Goal: Task Accomplishment & Management: Use online tool/utility

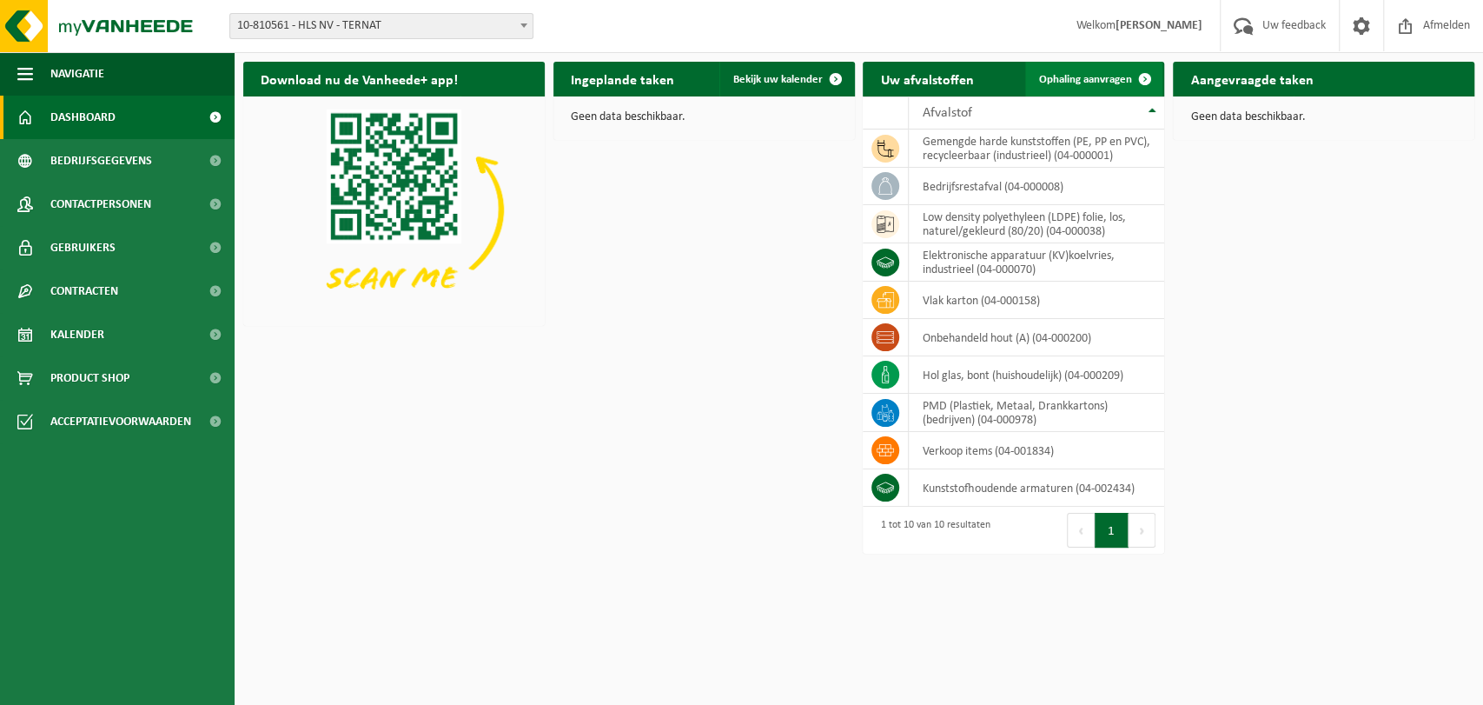
click at [1144, 75] on span at bounding box center [1145, 79] width 35 height 35
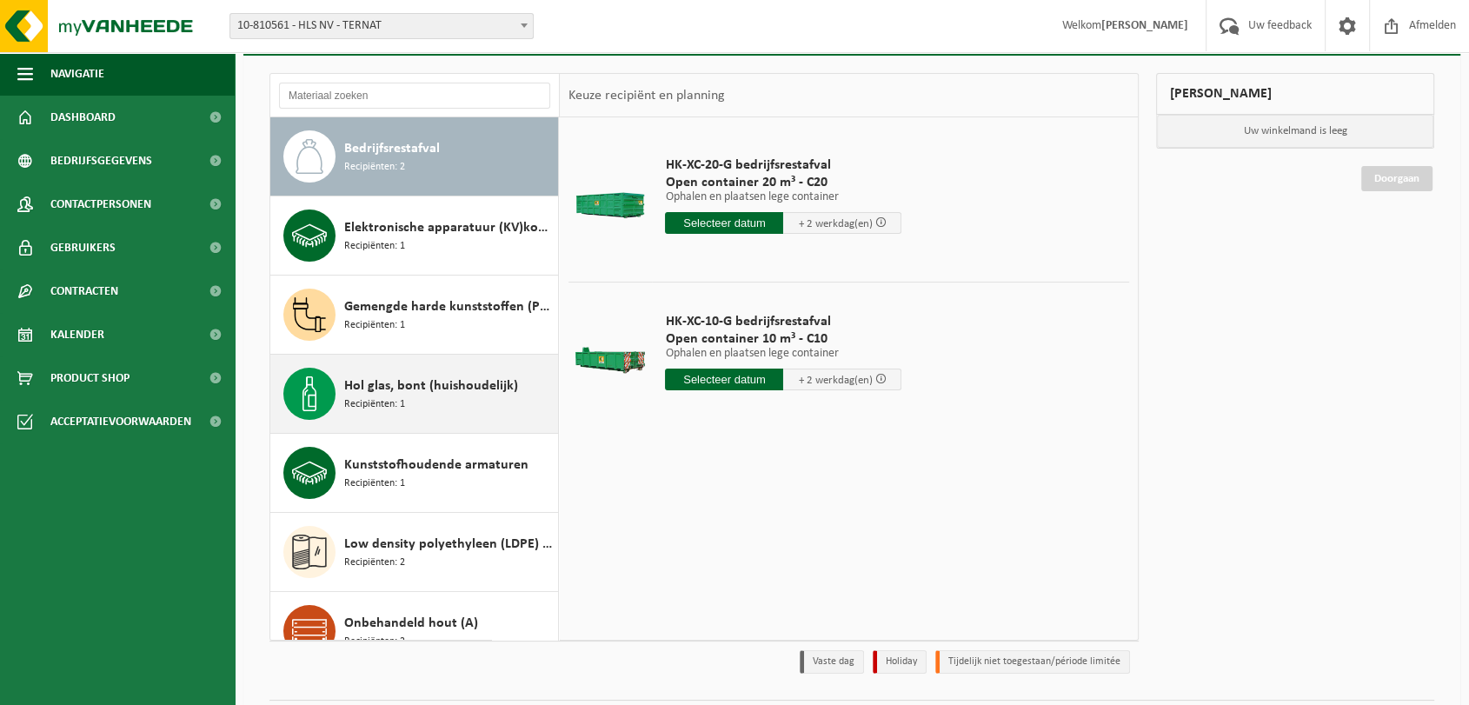
click at [419, 393] on span "Hol glas, bont (huishoudelijk)" at bounding box center [431, 385] width 174 height 21
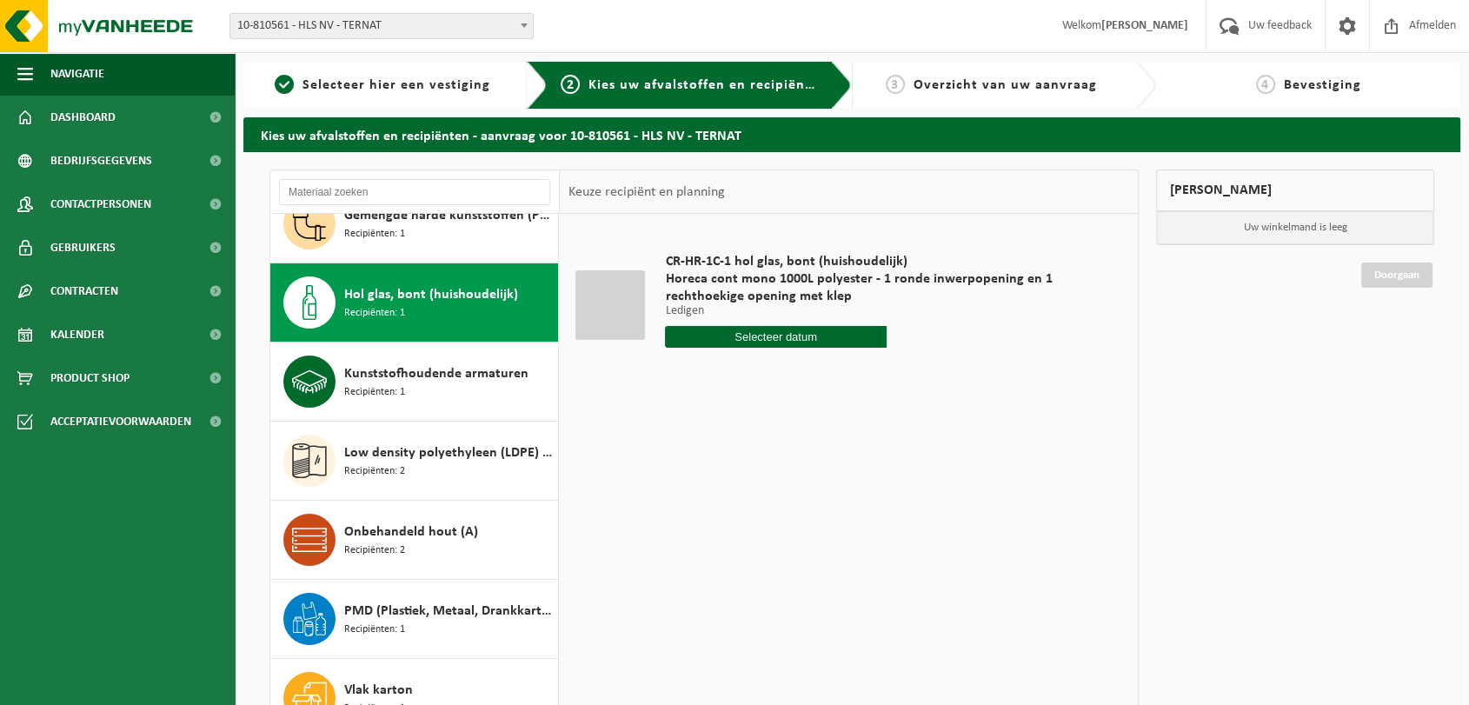
click at [798, 337] on input "text" at bounding box center [775, 337] width 221 height 22
click at [973, 484] on div "CR-HR-1C-1 hol glas, bont (huishoudelijk) Horeca cont mono 1000L polyester - 1 …" at bounding box center [849, 474] width 578 height 521
click at [698, 397] on table "CR-HR-1C-1 hol glas, bont (huishoudelijk) Horeca cont mono 1000L polyester - 1 …" at bounding box center [849, 309] width 578 height 190
click at [463, 85] on span "Selecteer hier een vestiging" at bounding box center [396, 85] width 188 height 14
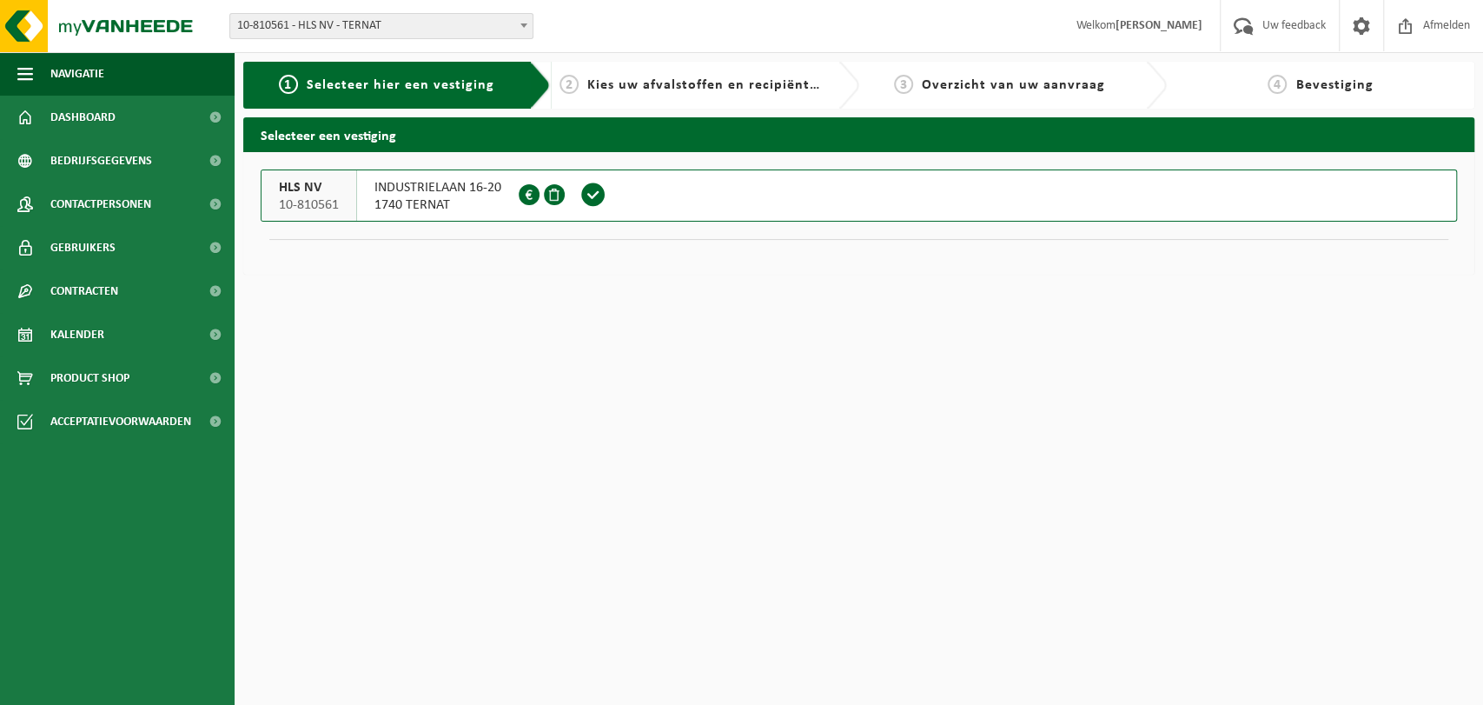
click at [473, 182] on span "INDUSTRIELAAN 16-20" at bounding box center [438, 187] width 127 height 17
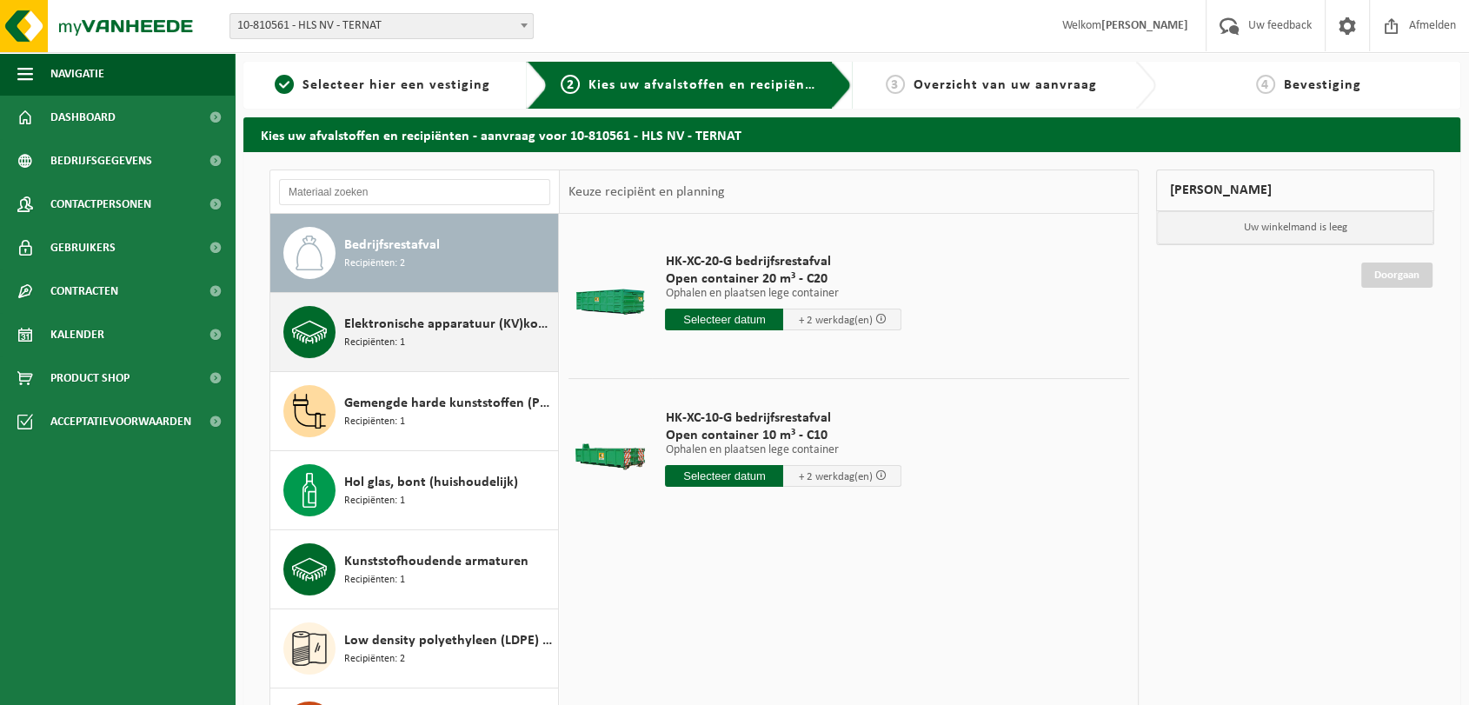
click at [439, 322] on span "Elektronische apparatuur (KV)koelvries, industrieel" at bounding box center [448, 324] width 209 height 21
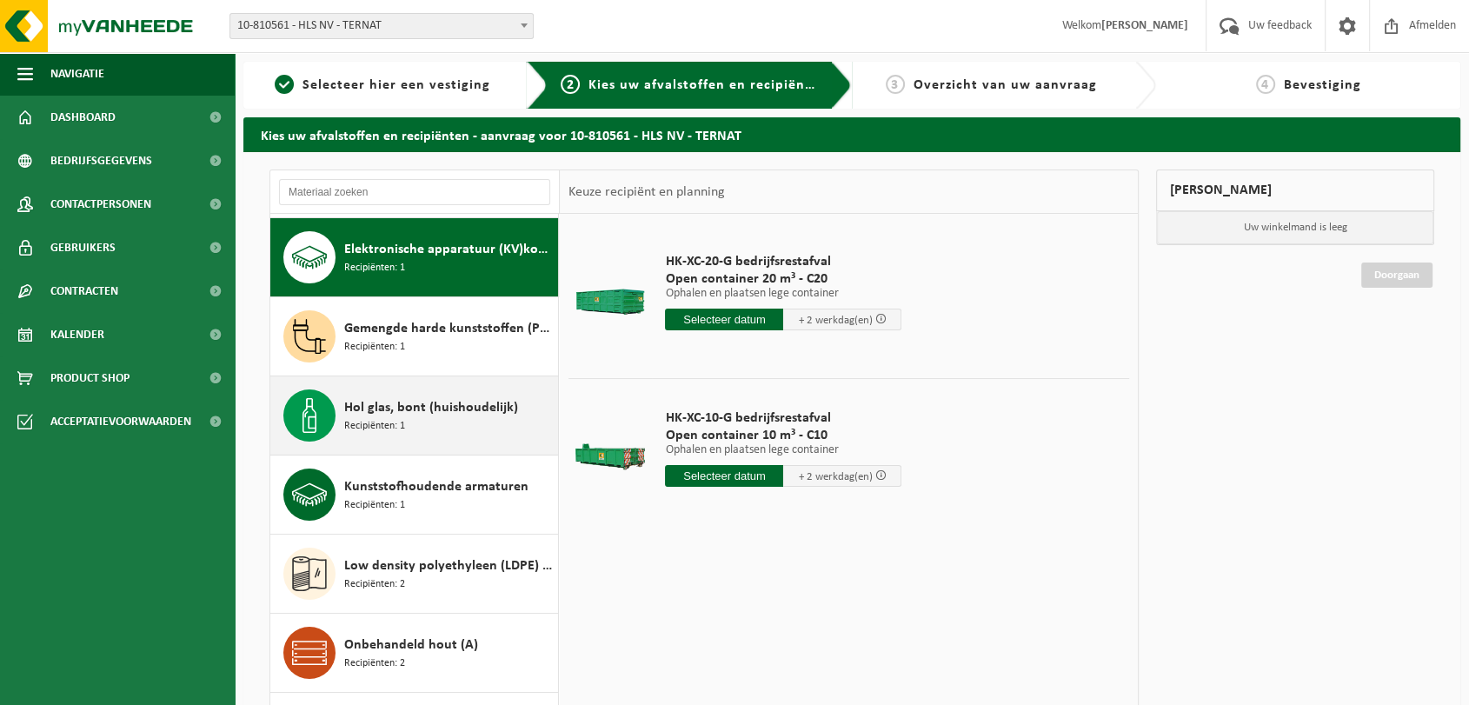
scroll to position [78, 0]
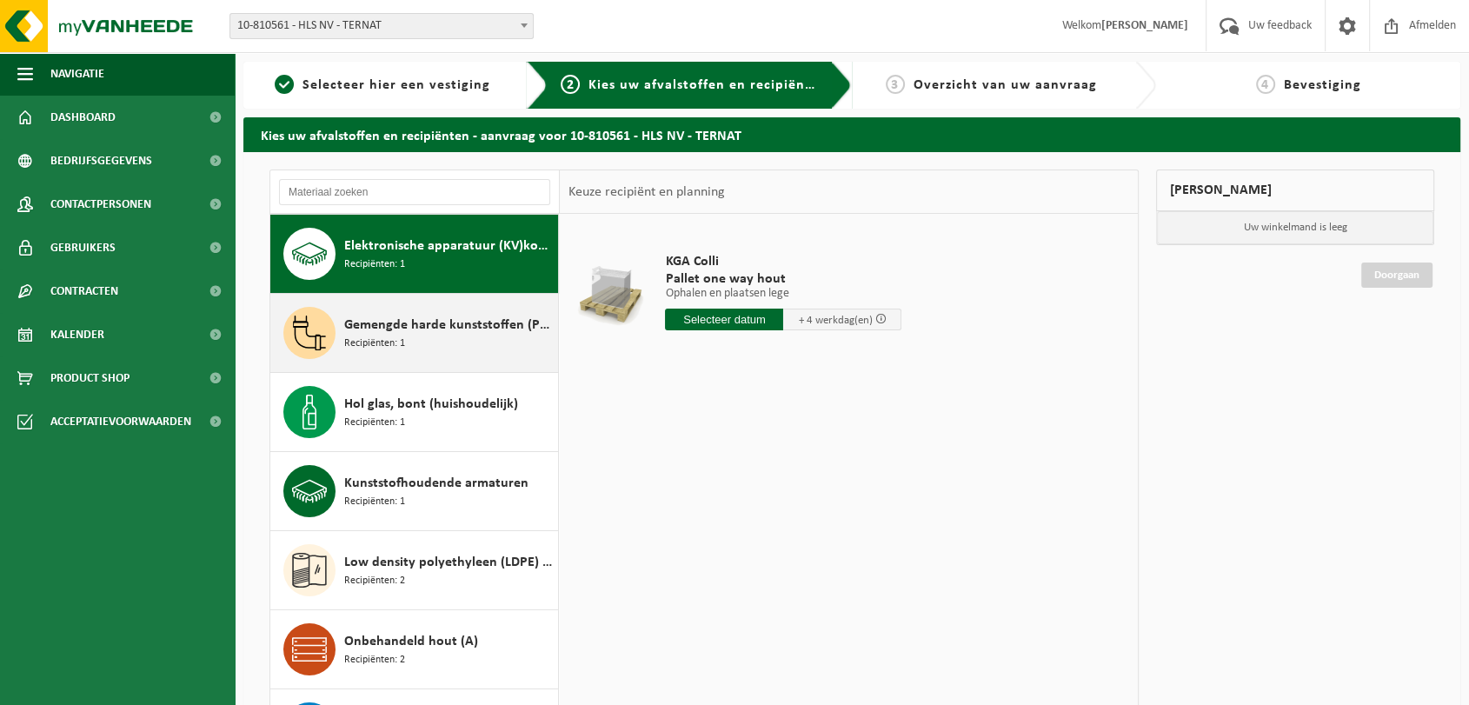
click at [438, 328] on span "Gemengde harde kunststoffen (PE, PP en PVC), recycleerbaar (industrieel)" at bounding box center [448, 325] width 209 height 21
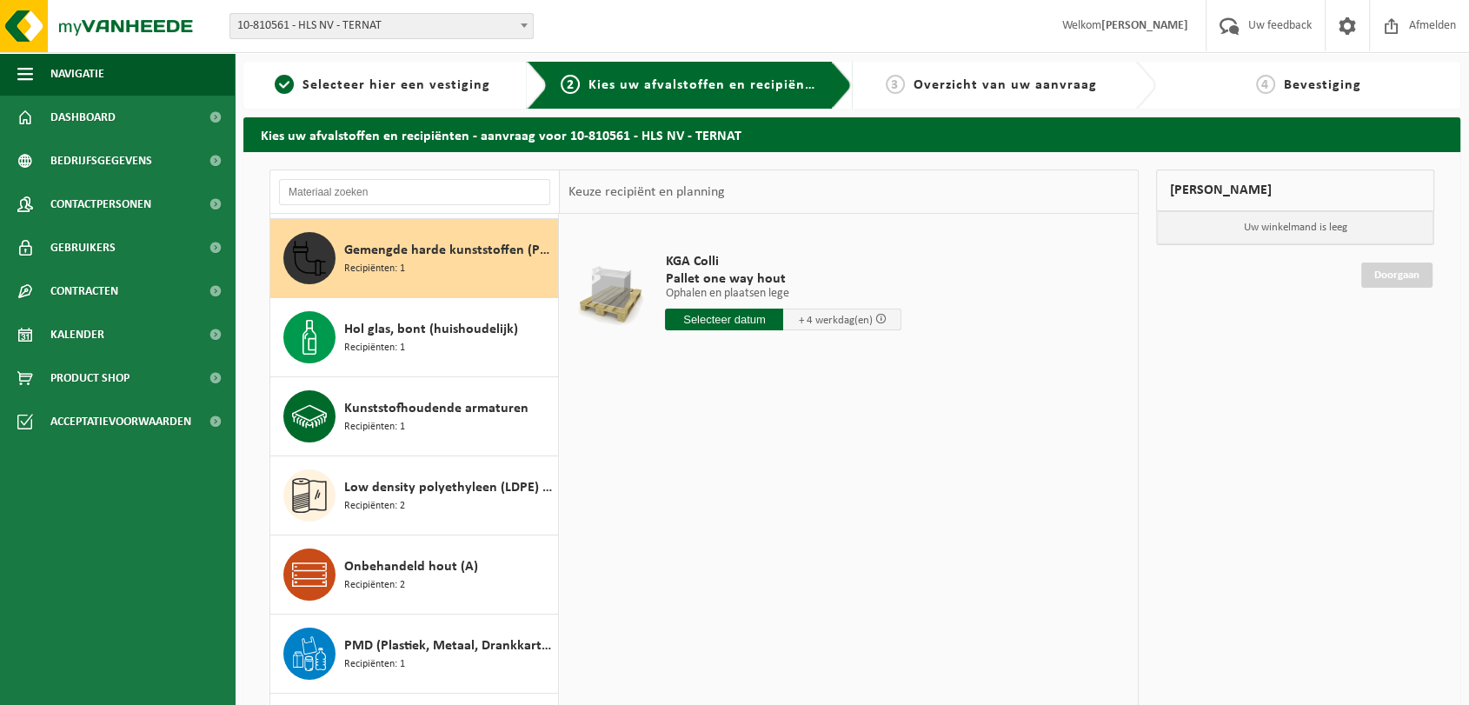
scroll to position [158, 0]
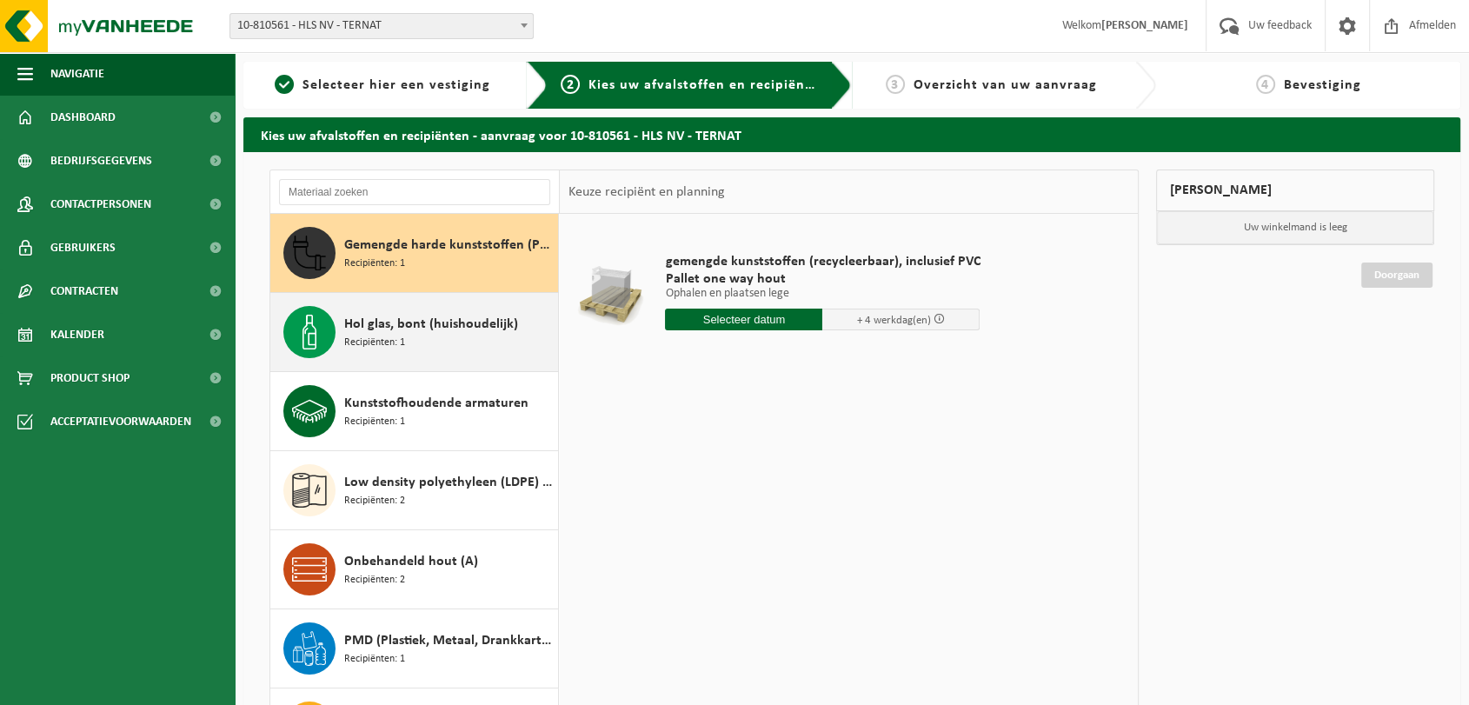
click at [395, 332] on span "Hol glas, bont (huishoudelijk)" at bounding box center [431, 324] width 174 height 21
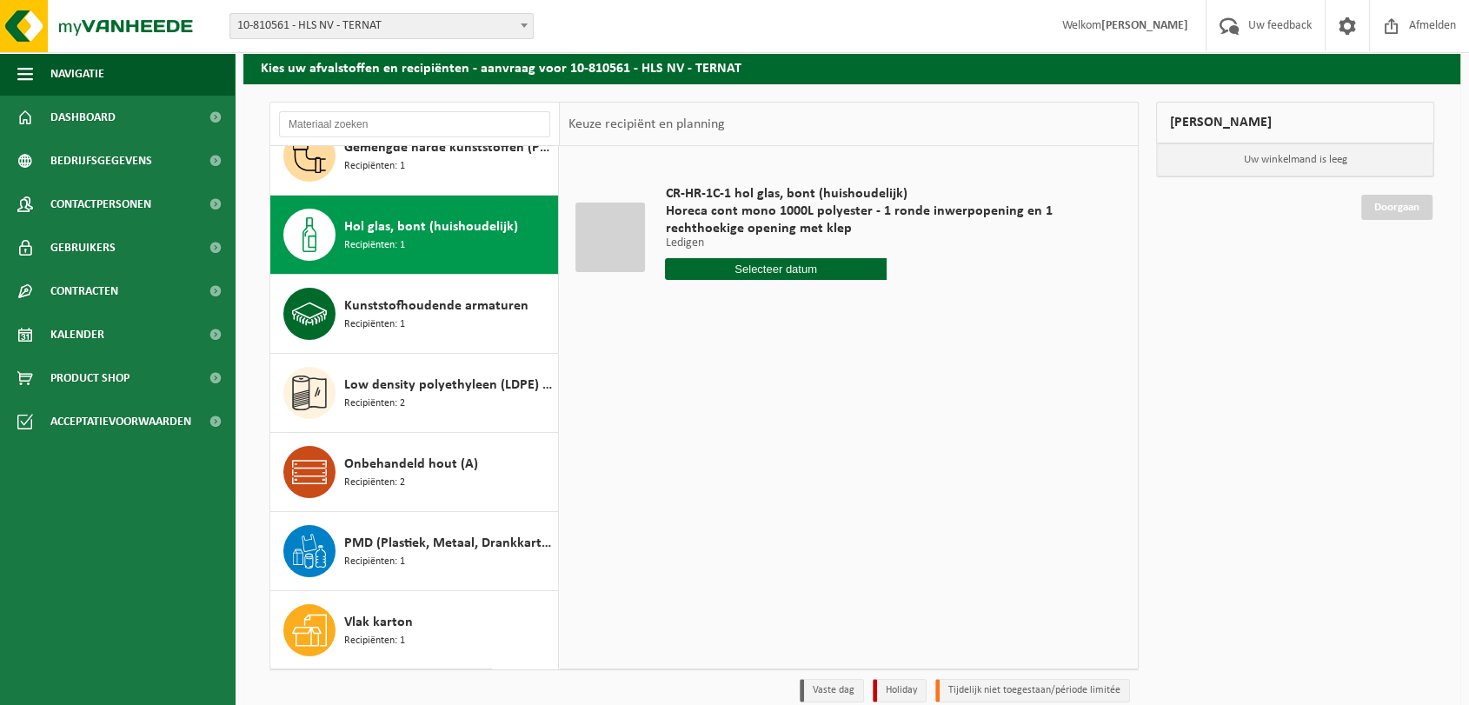
scroll to position [0, 0]
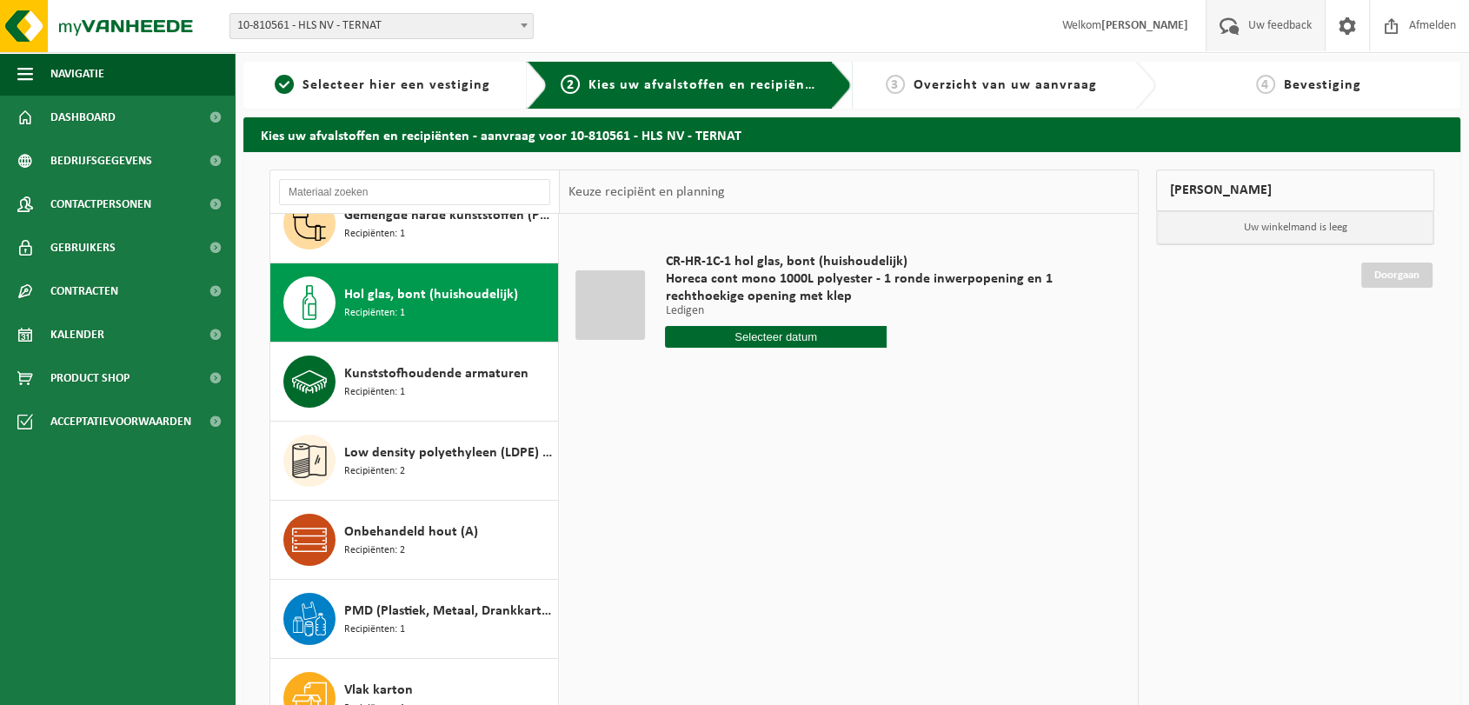
click at [1256, 25] on span "Uw feedback" at bounding box center [1279, 25] width 72 height 51
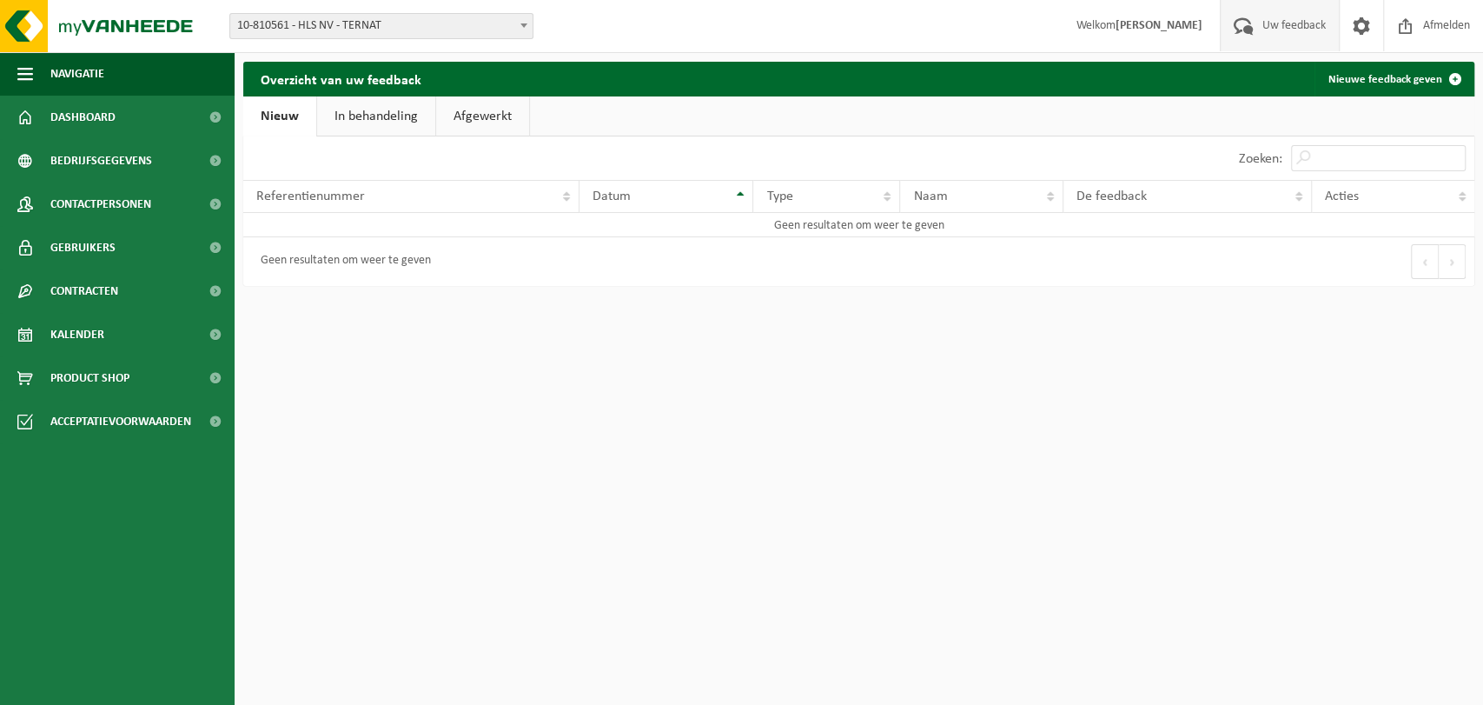
click at [1107, 31] on span "Welkom Gunther Gaudeus" at bounding box center [1139, 25] width 161 height 51
click at [525, 23] on b at bounding box center [524, 25] width 7 height 4
click at [271, 118] on link "Nieuw" at bounding box center [279, 116] width 73 height 40
click at [116, 119] on link "Dashboard" at bounding box center [117, 117] width 235 height 43
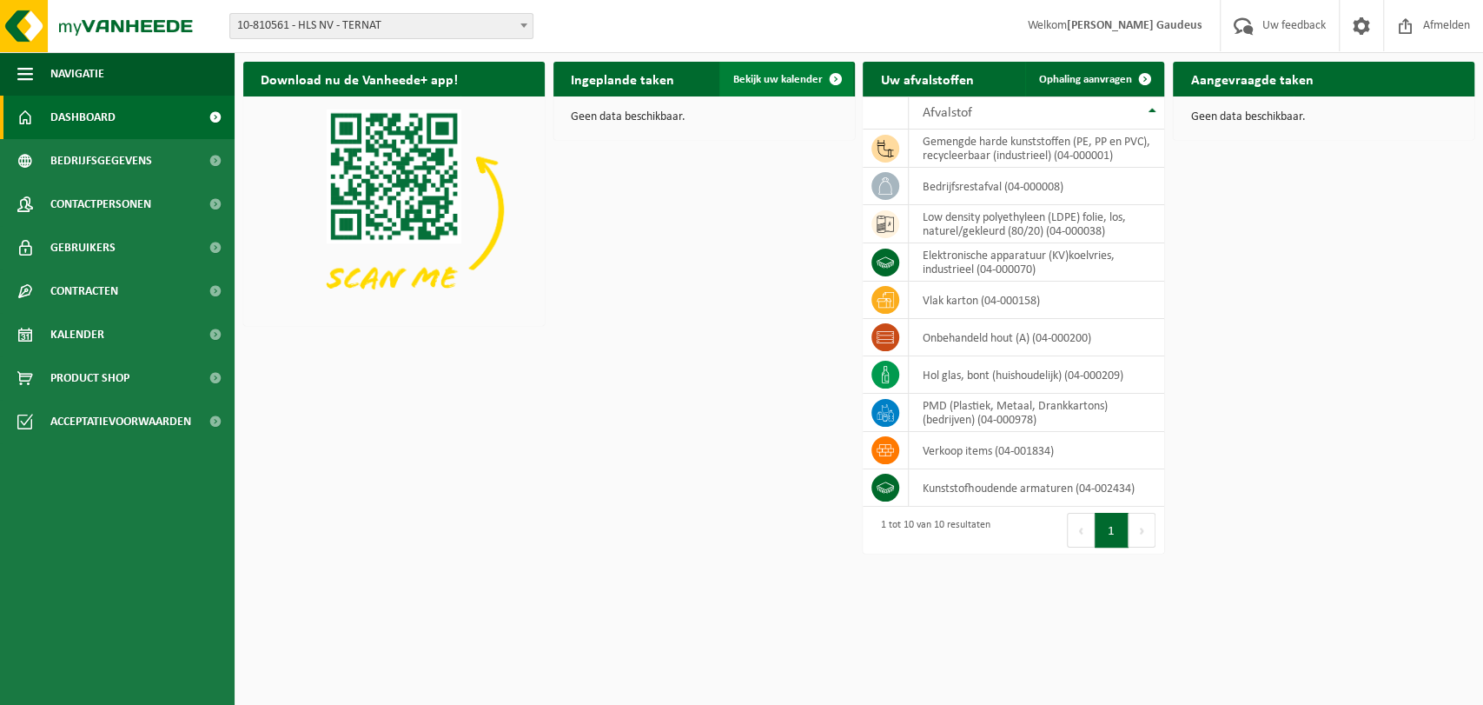
click at [836, 81] on span at bounding box center [836, 79] width 35 height 35
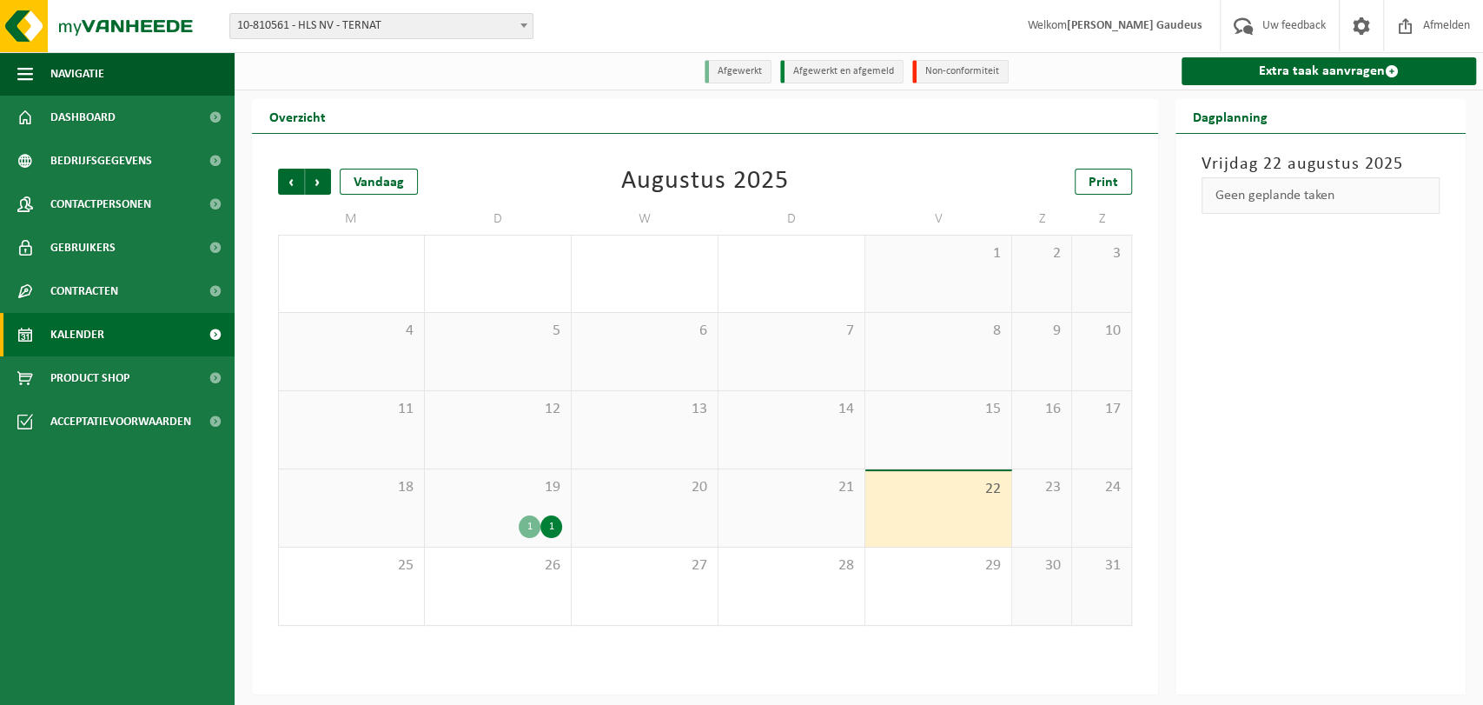
click at [479, 508] on div "19 1 1" at bounding box center [498, 507] width 146 height 77
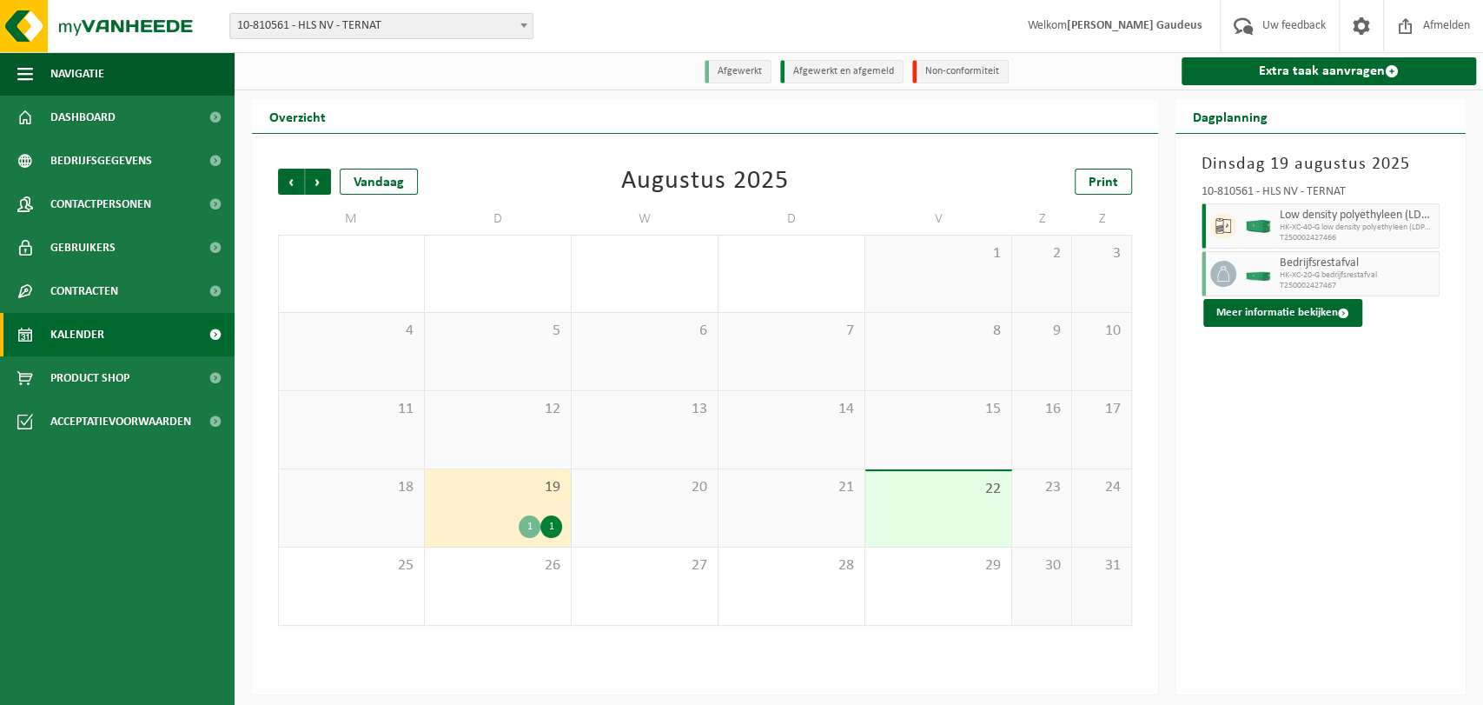
click at [525, 29] on span at bounding box center [523, 25] width 17 height 23
click at [88, 114] on span "Dashboard" at bounding box center [82, 117] width 65 height 43
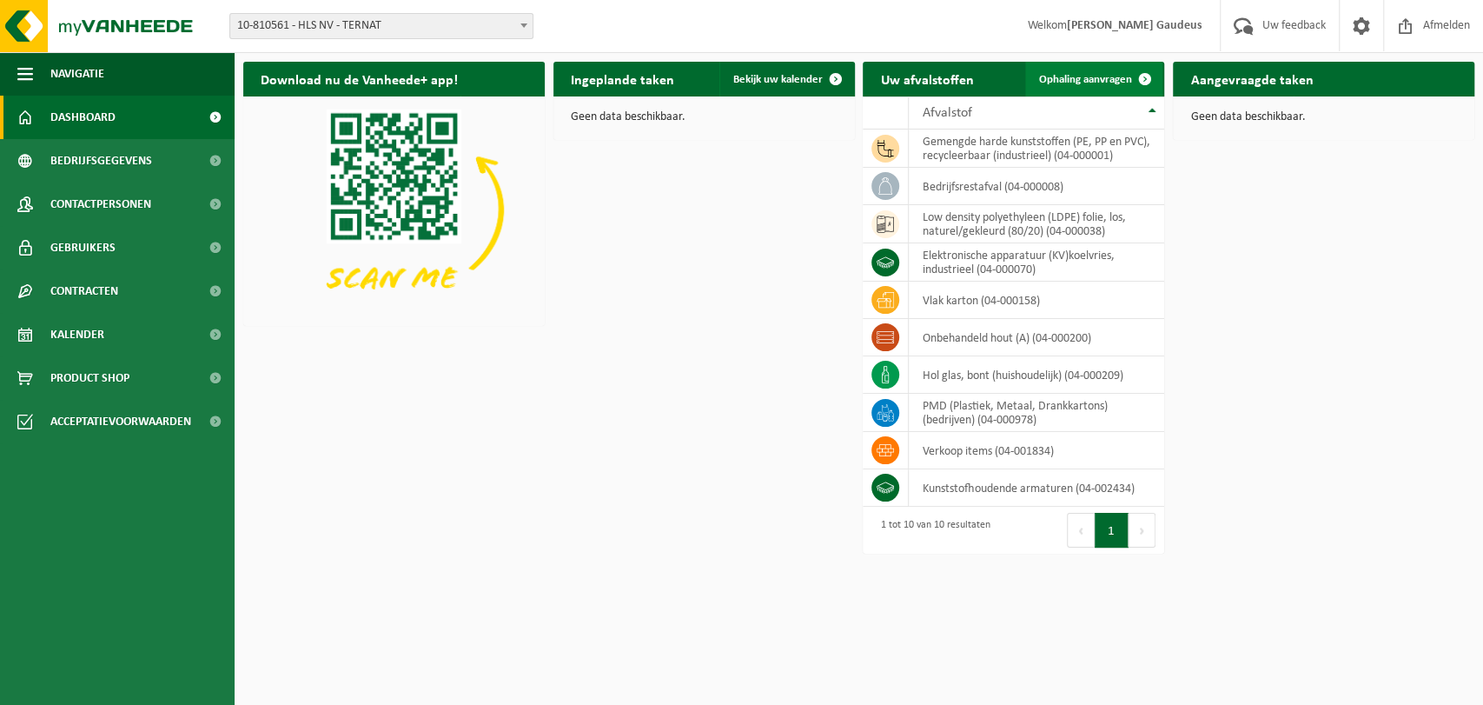
click at [1142, 80] on span at bounding box center [1145, 79] width 35 height 35
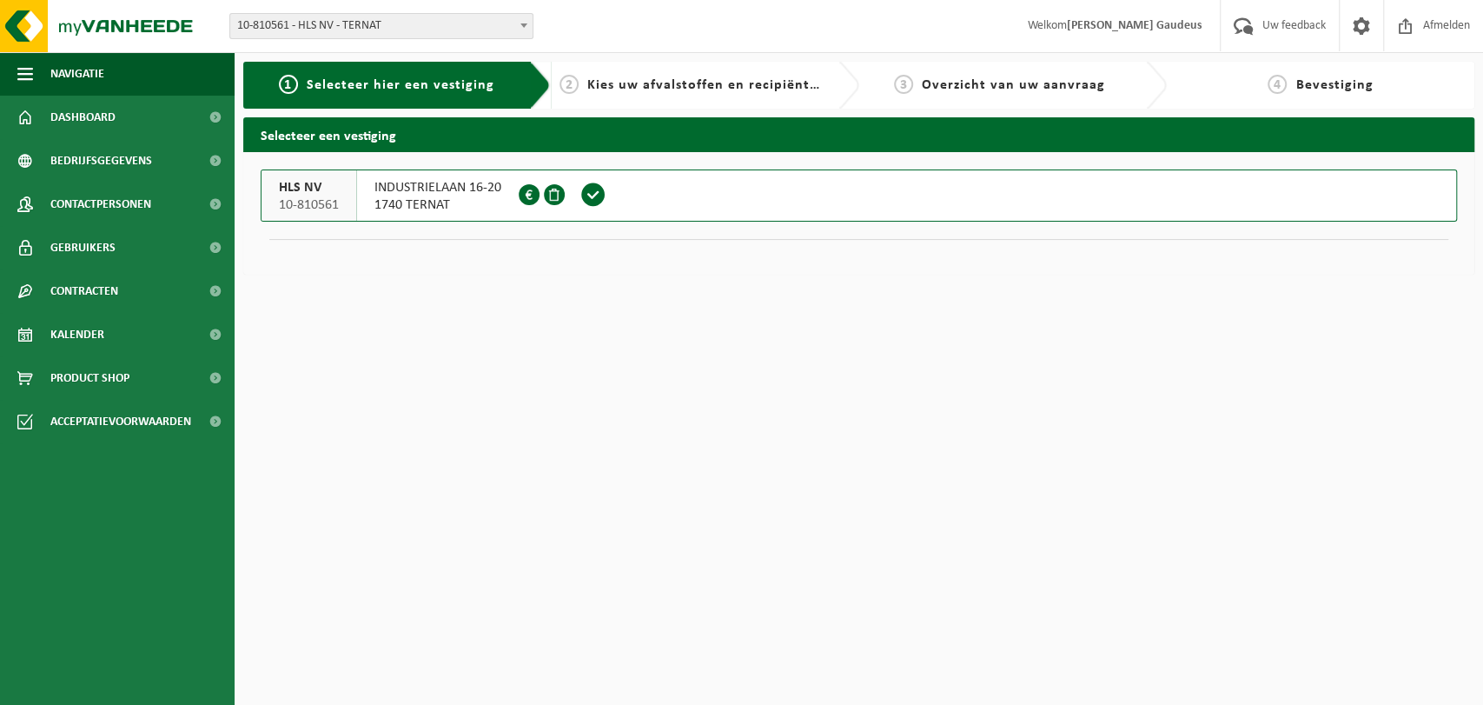
click at [597, 190] on span at bounding box center [593, 195] width 26 height 26
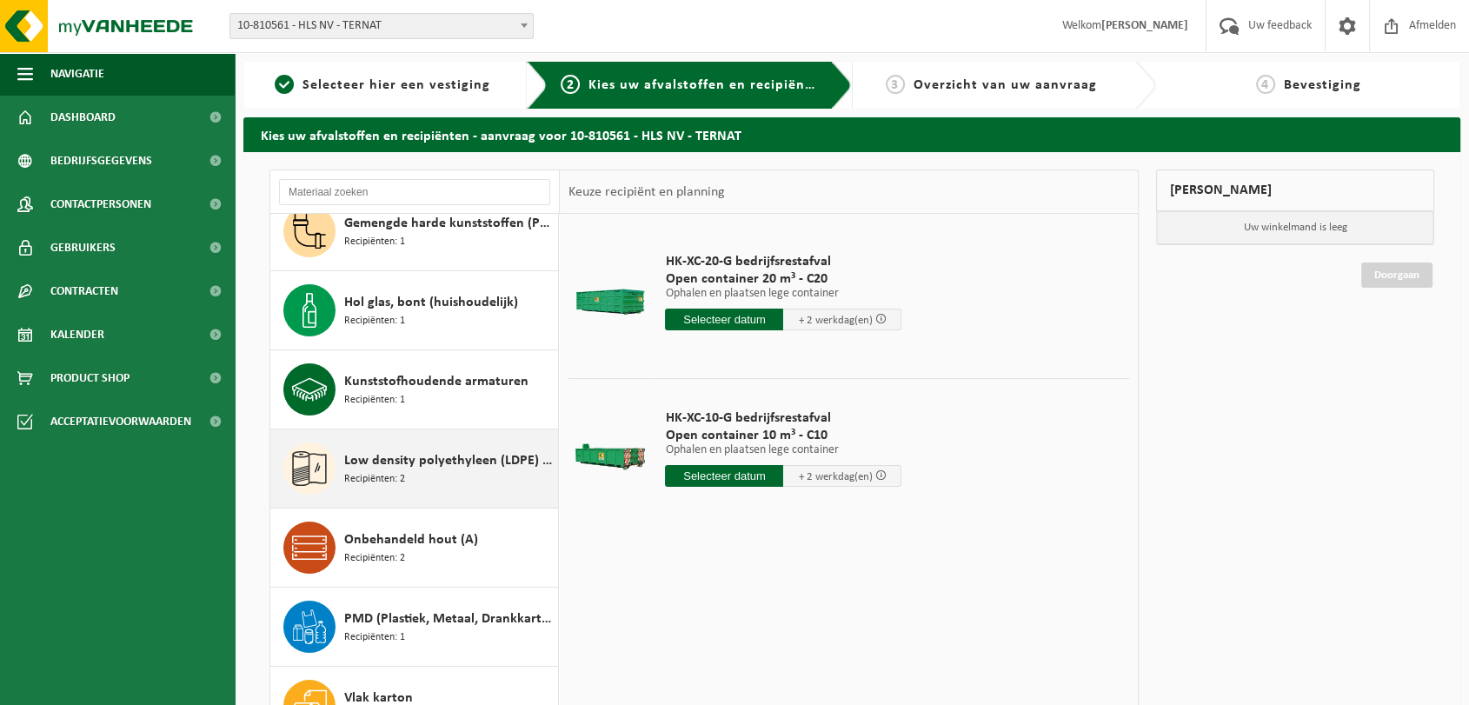
scroll to position [188, 0]
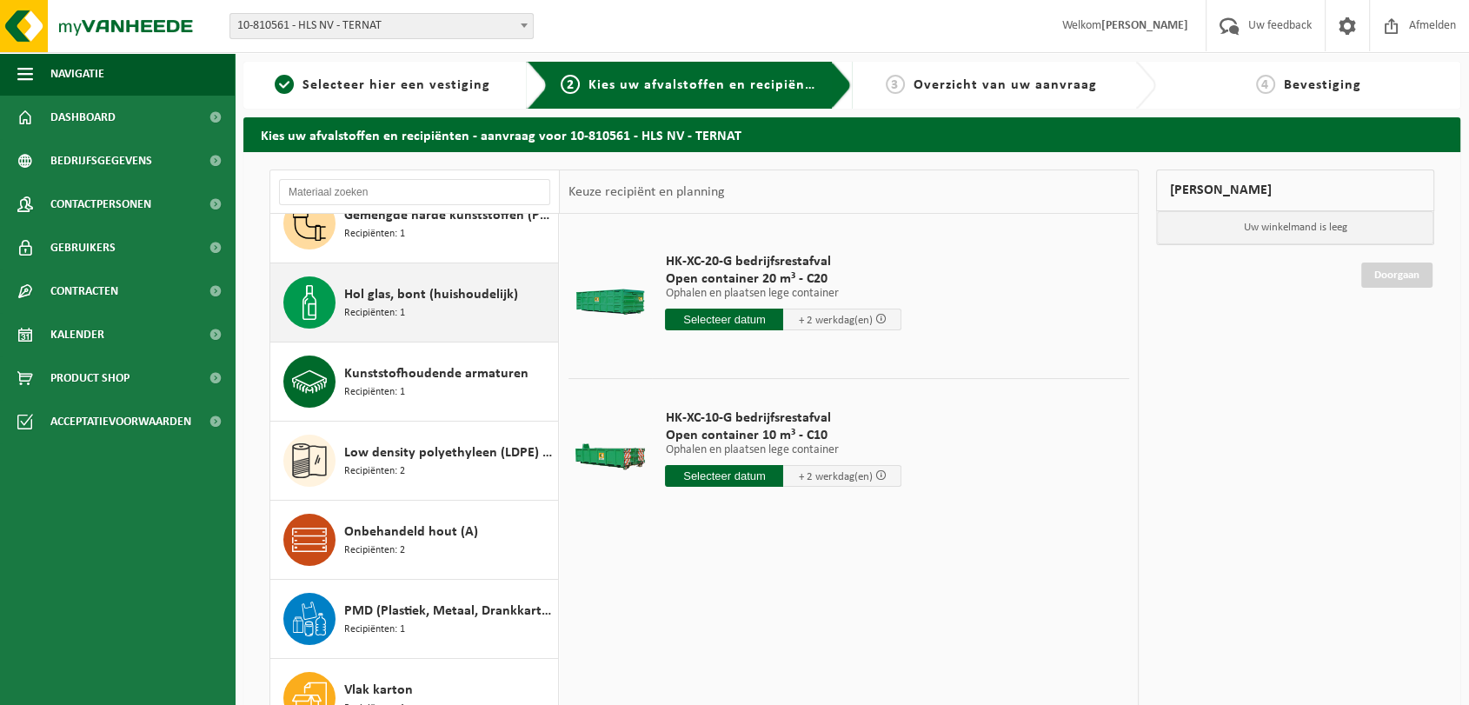
click at [383, 296] on span "Hol glas, bont (huishoudelijk)" at bounding box center [431, 294] width 174 height 21
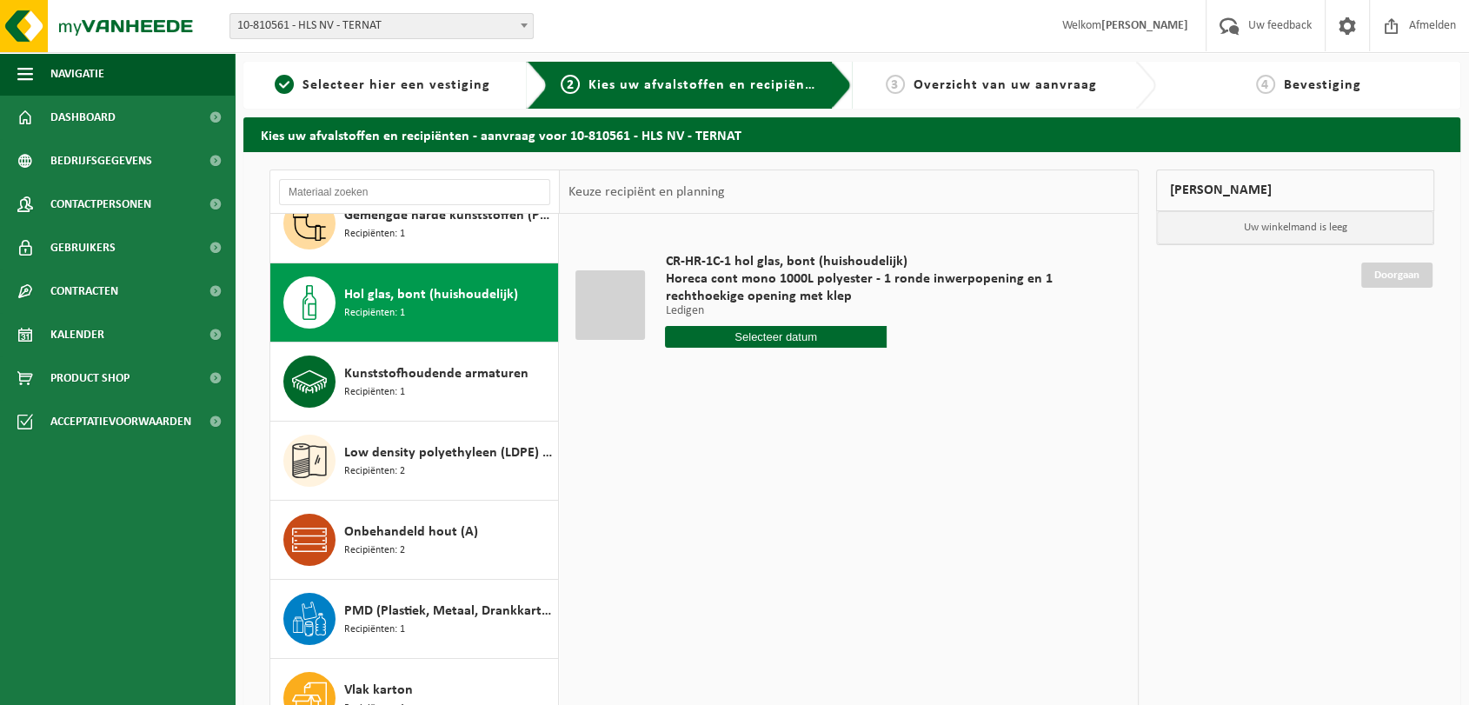
click at [813, 275] on span "Horeca cont mono 1000L polyester - 1 ronde inwerpopening en 1 rechthoekige open…" at bounding box center [886, 287] width 442 height 35
click at [830, 331] on input "text" at bounding box center [775, 337] width 221 height 22
click at [800, 514] on div "28 29 30 31 1 2 3 4 5 6 7 8 9 10 11 12 13 14 15 16 17 18 19 20 21 22 23 24 25 2…" at bounding box center [773, 490] width 214 height 139
click at [684, 547] on div "28 29 30 31 1 2 3 4 5 6 7 8 9 10 11 12 13 14 15 16 17 18 19 20 21 22 23 24 25 2…" at bounding box center [773, 490] width 214 height 139
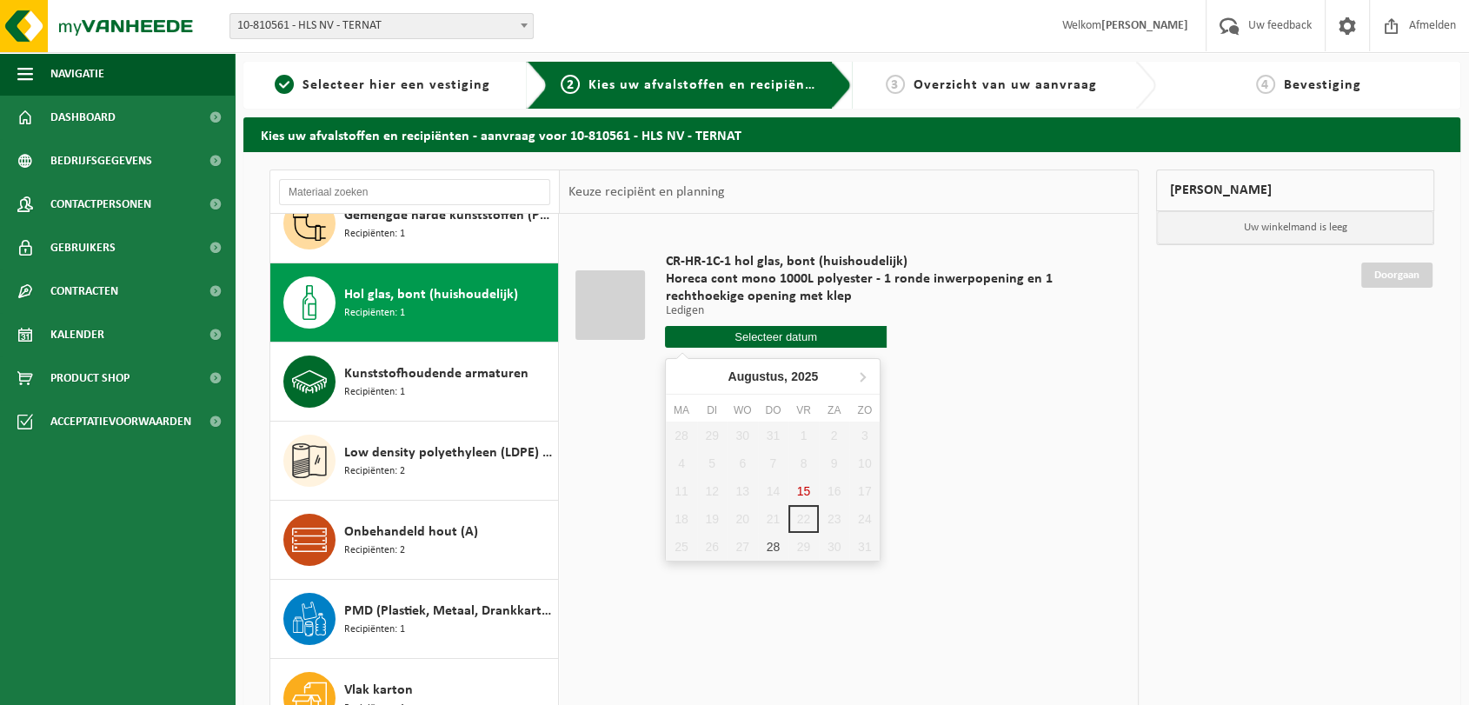
drag, startPoint x: 699, startPoint y: 545, endPoint x: 740, endPoint y: 545, distance: 41.7
click at [702, 545] on div "28 29 30 31 1 2 3 4 5 6 7 8 9 10 11 12 13 14 15 16 17 18 19 20 21 22 23 24 25 2…" at bounding box center [773, 490] width 214 height 139
click at [773, 545] on div "28" at bounding box center [773, 547] width 30 height 28
type input "Van 2025-08-28"
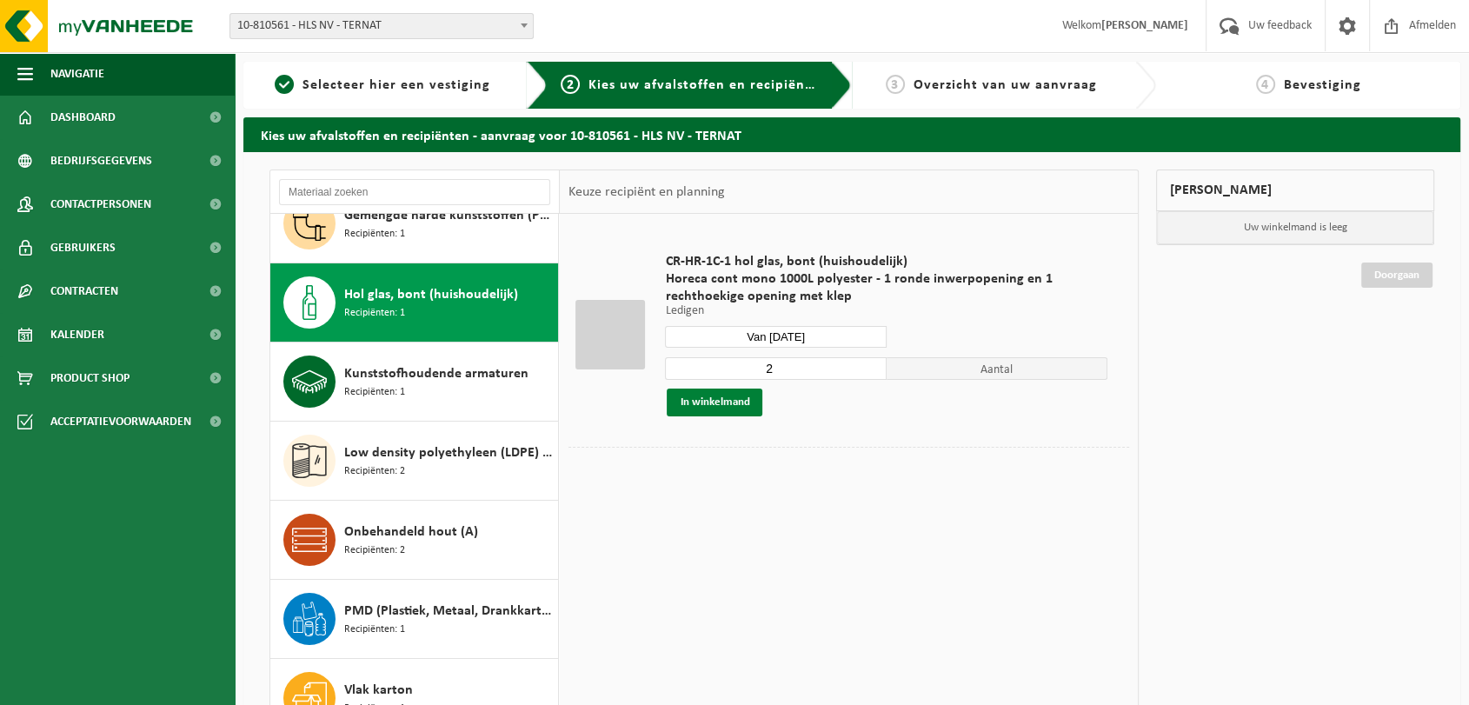
click at [737, 405] on button "In winkelmand" at bounding box center [715, 402] width 96 height 28
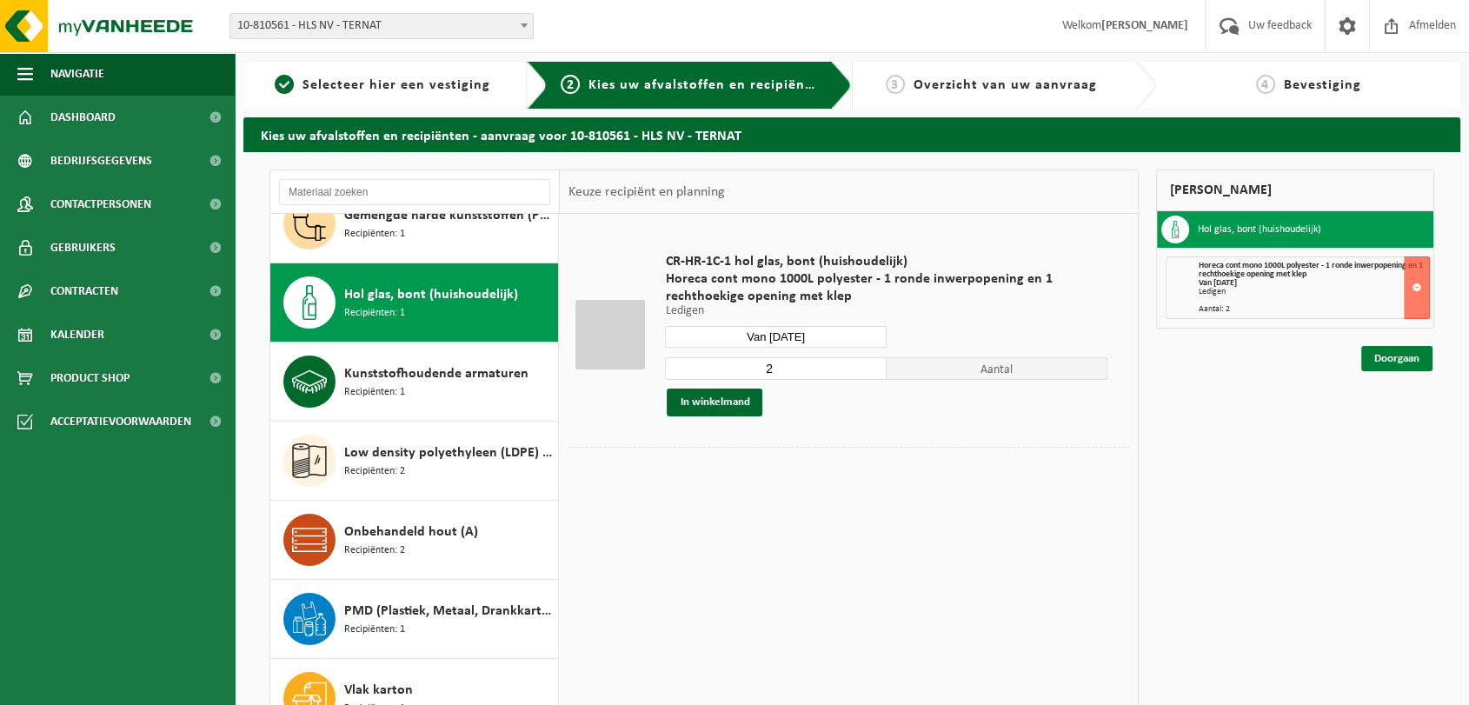
click at [1403, 359] on link "Doorgaan" at bounding box center [1396, 358] width 71 height 25
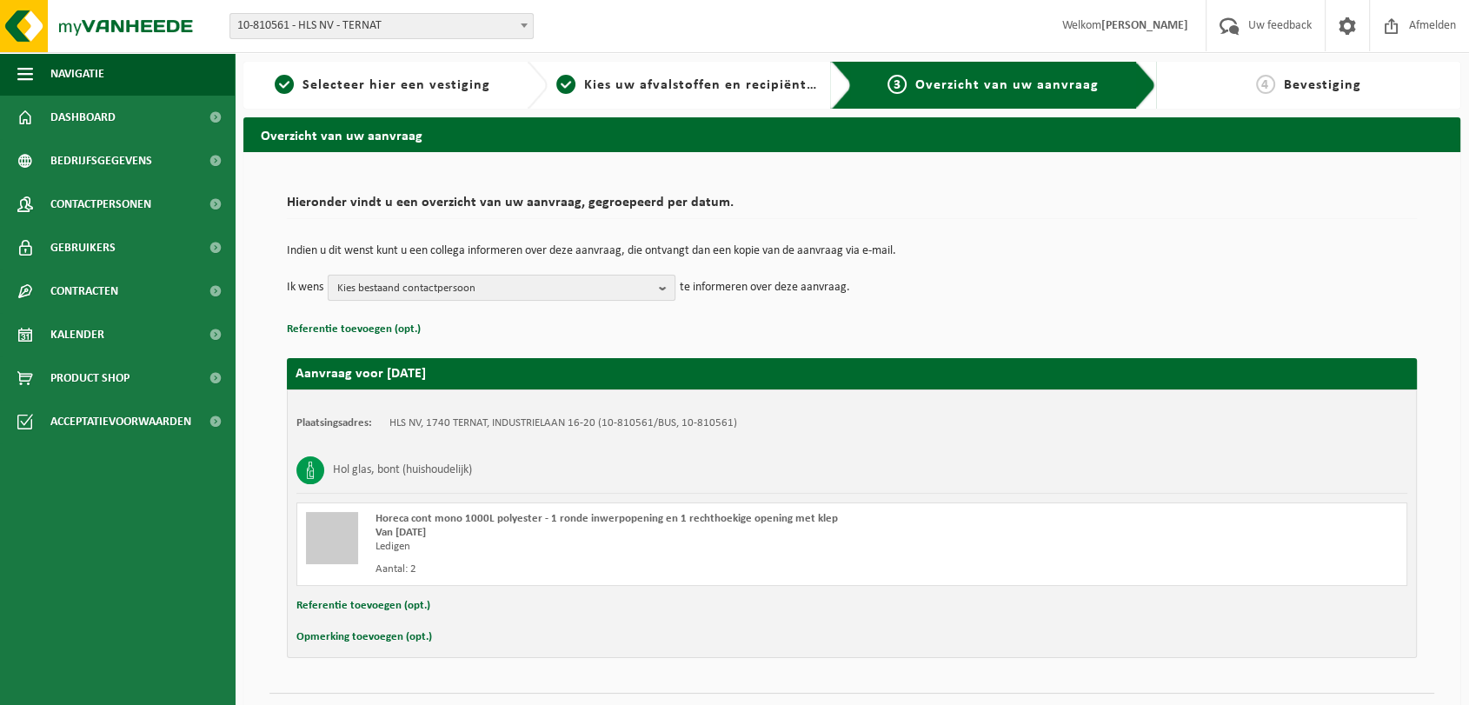
click at [665, 292] on b "button" at bounding box center [667, 287] width 16 height 24
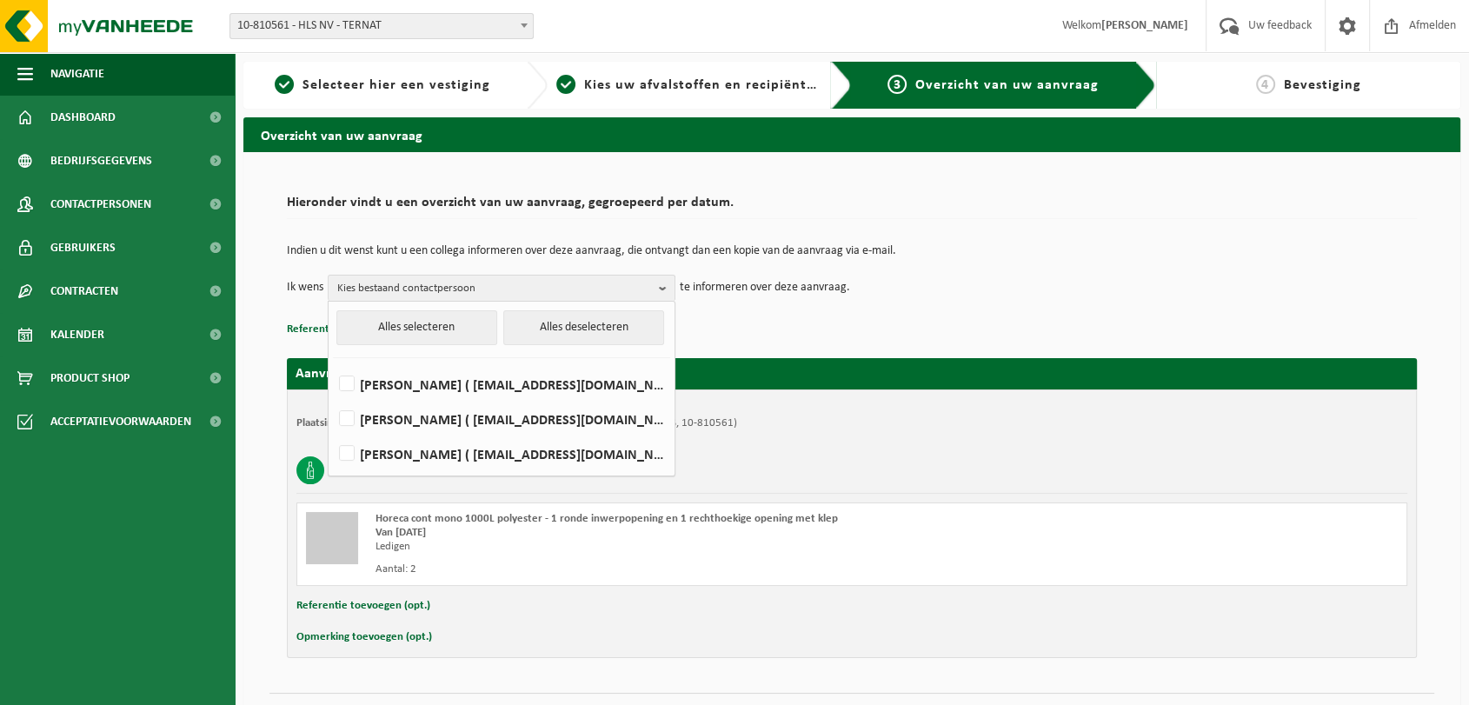
scroll to position [40, 0]
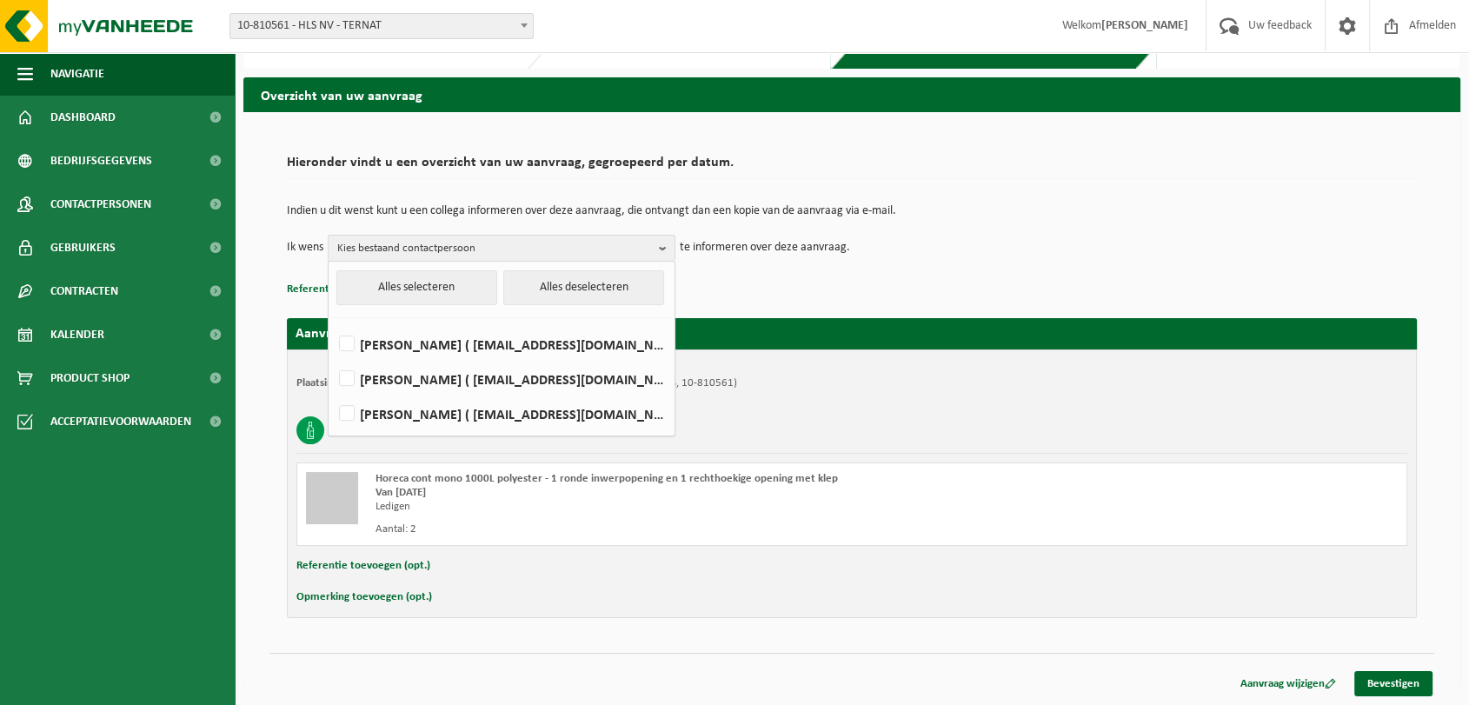
click at [1064, 235] on td "Ik wens Kies bestaand contactpersoon Alles selecteren Alles deselecteren Lenner…" at bounding box center [852, 248] width 1130 height 26
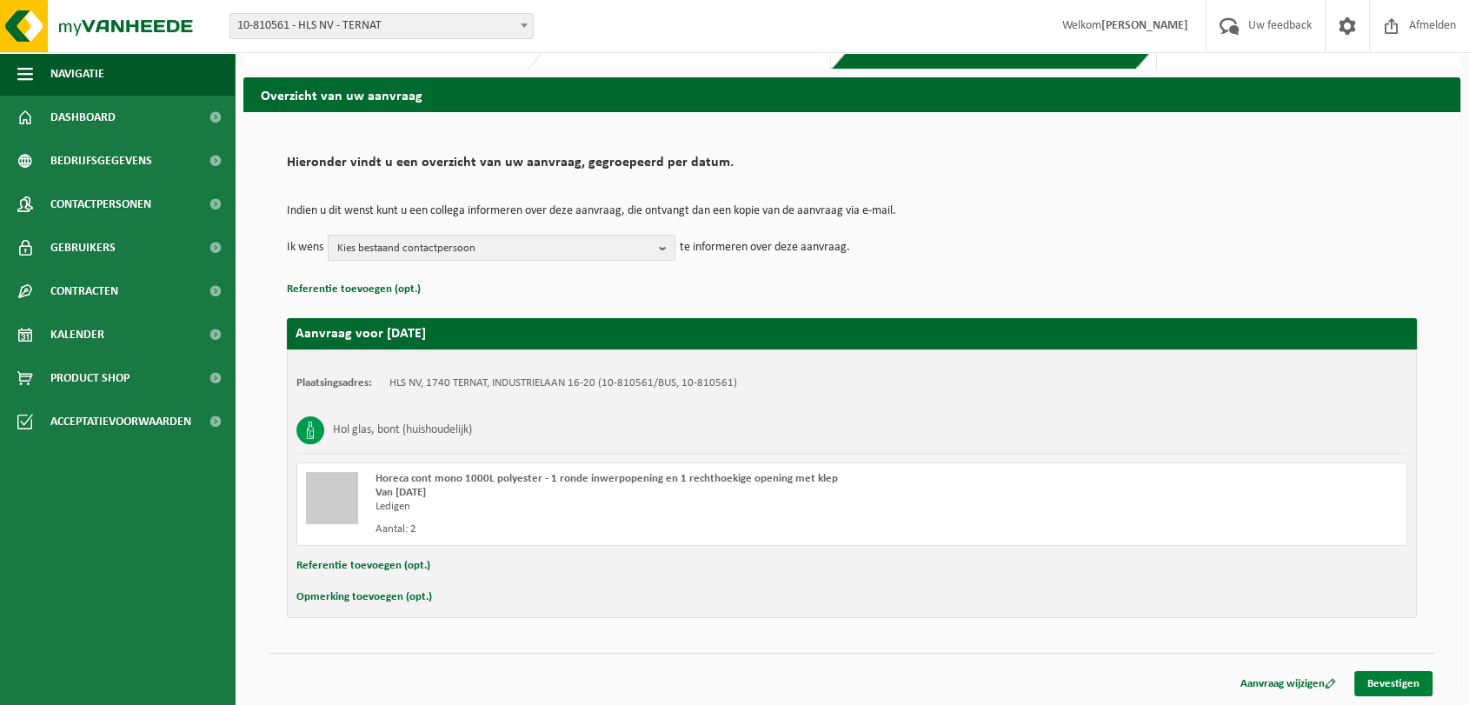
click at [1391, 683] on link "Bevestigen" at bounding box center [1393, 683] width 78 height 25
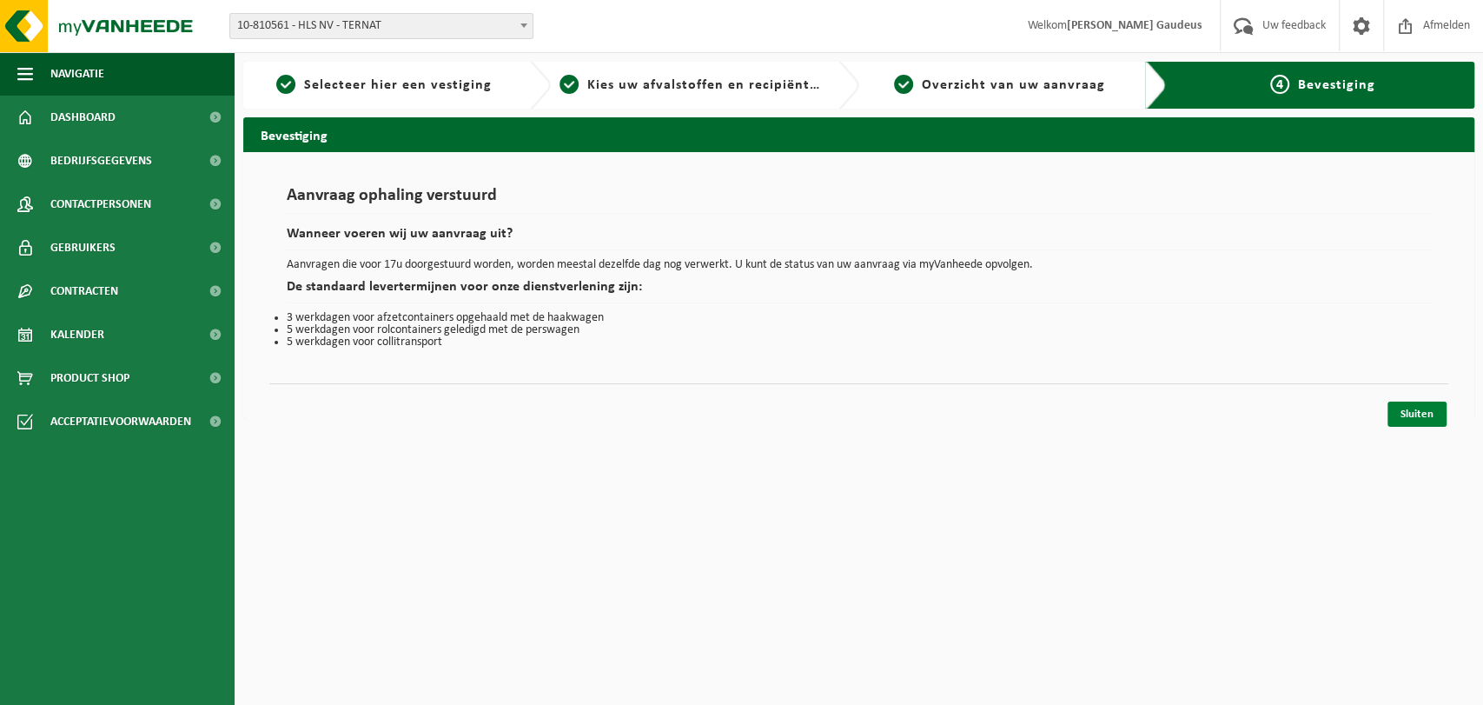
click at [1415, 412] on link "Sluiten" at bounding box center [1417, 413] width 59 height 25
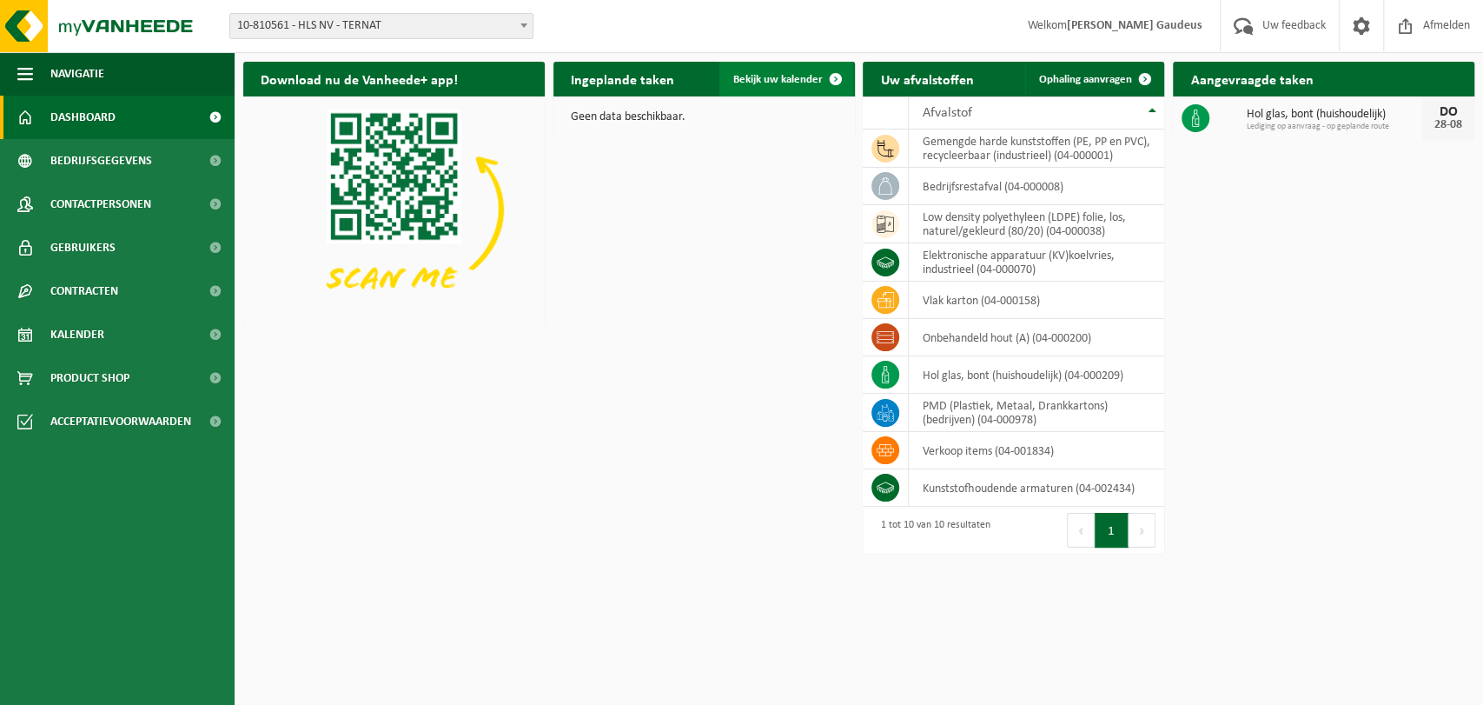
click at [760, 85] on span "Bekijk uw kalender" at bounding box center [778, 79] width 90 height 11
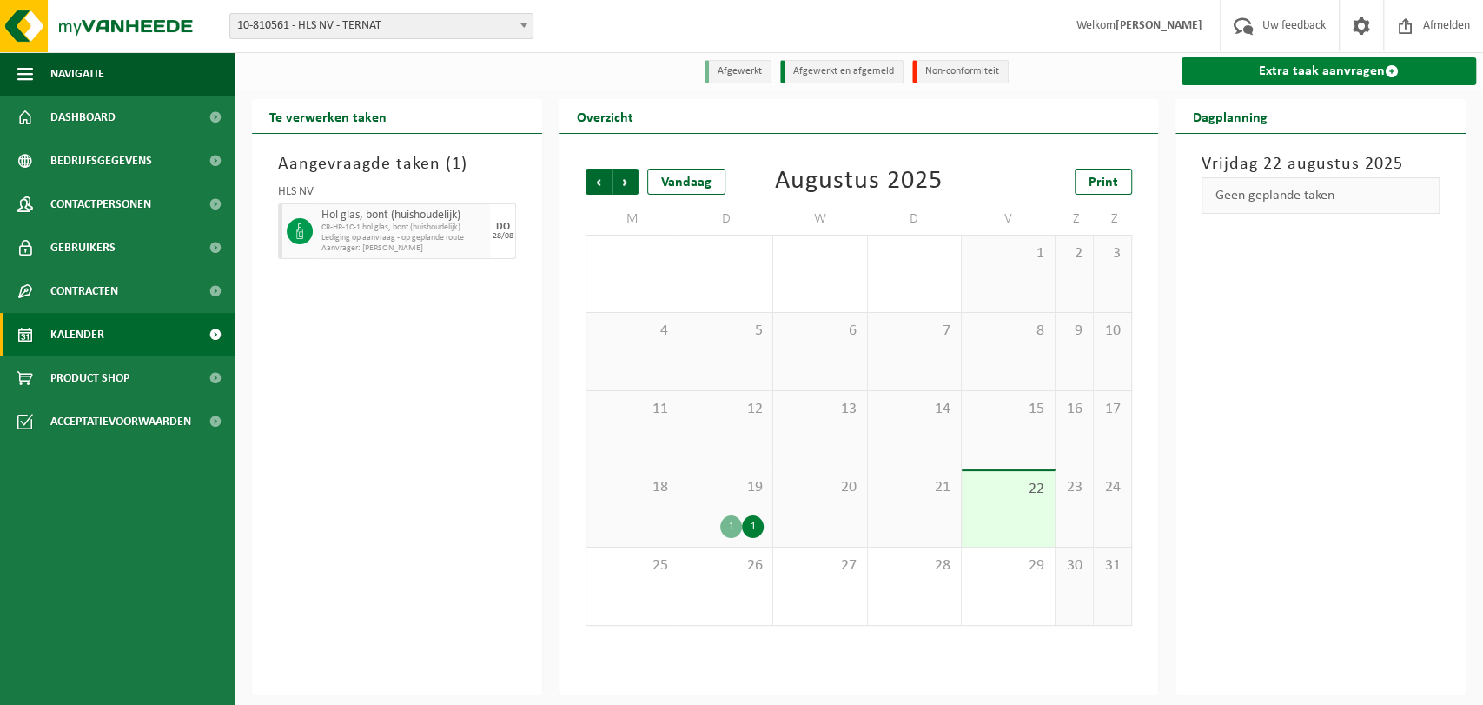
click at [1387, 70] on span at bounding box center [1392, 71] width 14 height 14
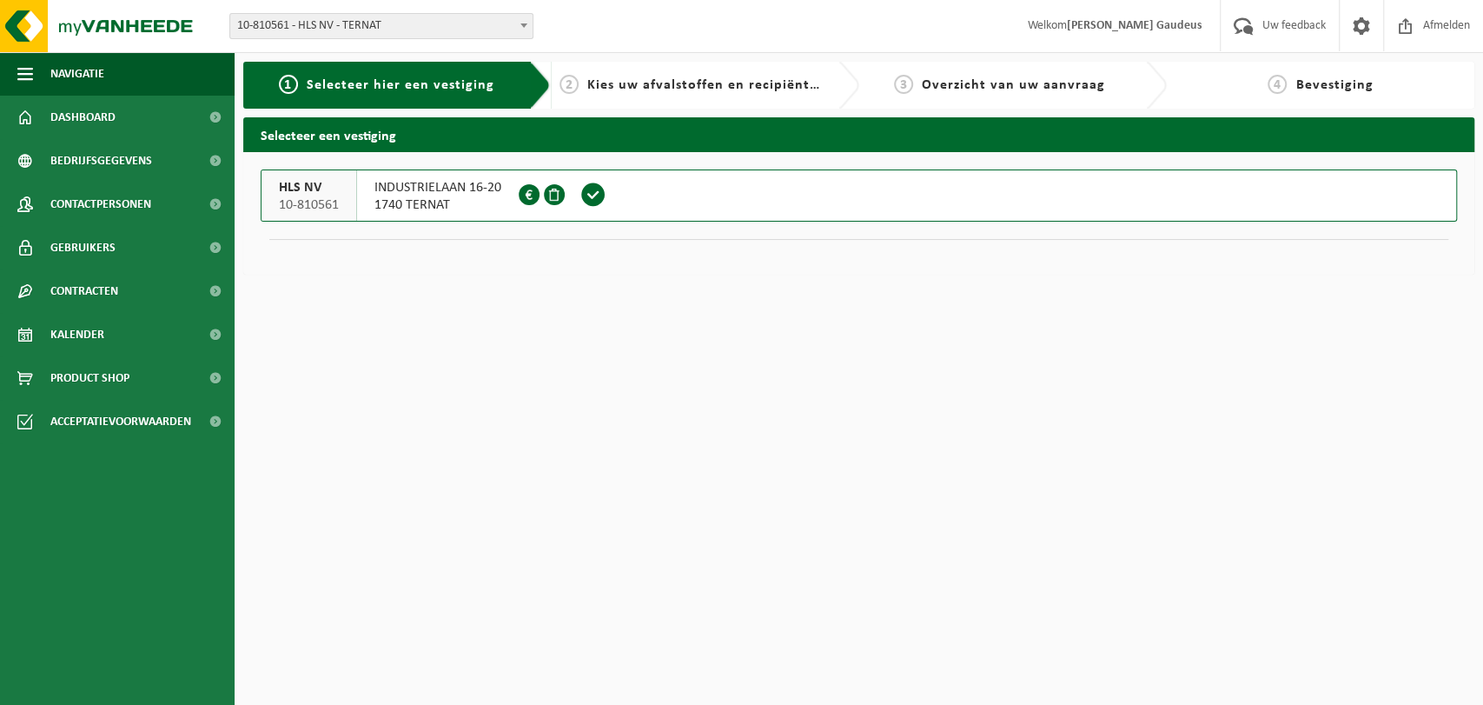
click at [597, 195] on span at bounding box center [593, 195] width 26 height 26
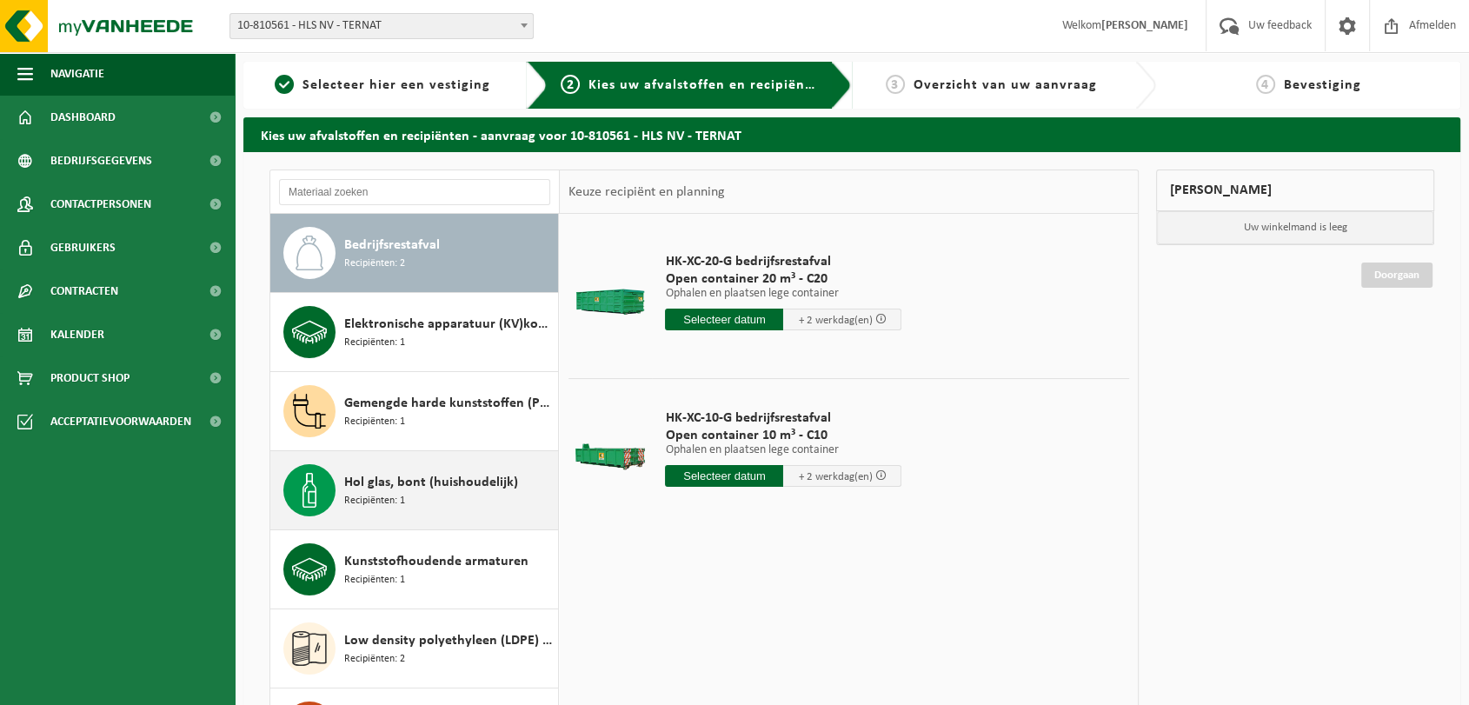
click at [410, 492] on div "Hol glas, bont (huishoudelijk) Recipiënten: 1" at bounding box center [448, 490] width 209 height 52
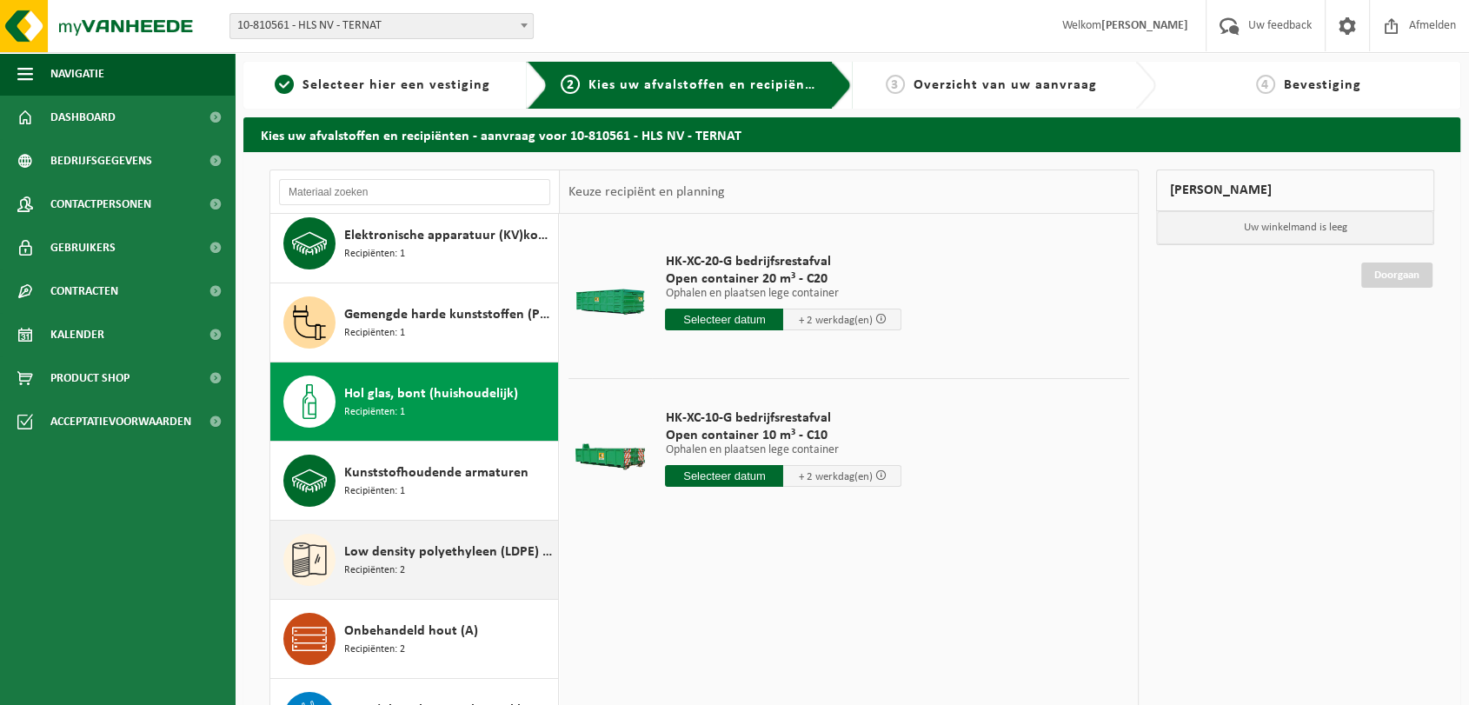
scroll to position [188, 0]
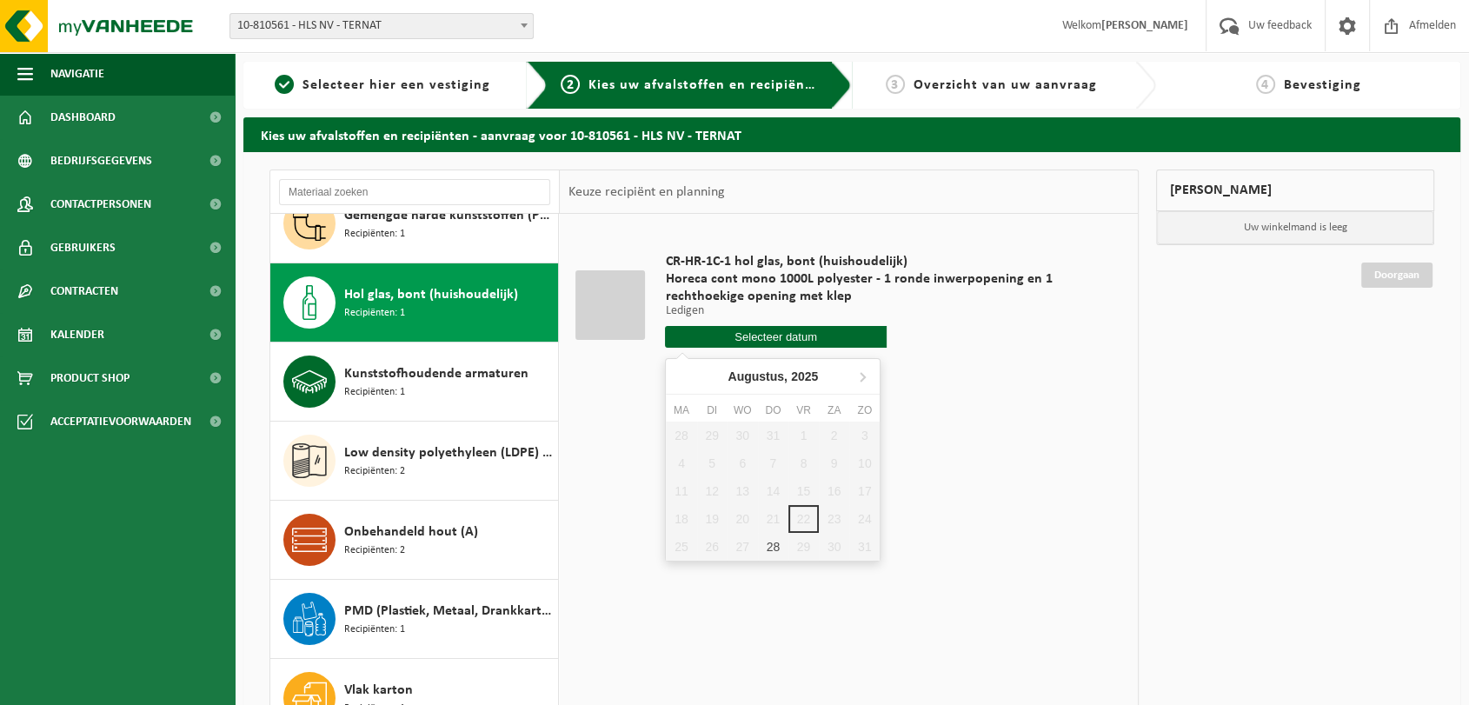
click at [785, 341] on input "text" at bounding box center [775, 337] width 221 height 22
click at [1009, 448] on div "CR-HR-1C-1 hol glas, bont (huishoudelijk) Horeca cont mono 1000L polyester - 1 …" at bounding box center [849, 474] width 578 height 521
click at [1022, 89] on span "Overzicht van uw aanvraag" at bounding box center [1004, 85] width 183 height 14
click at [407, 85] on span "Selecteer hier een vestiging" at bounding box center [396, 85] width 188 height 14
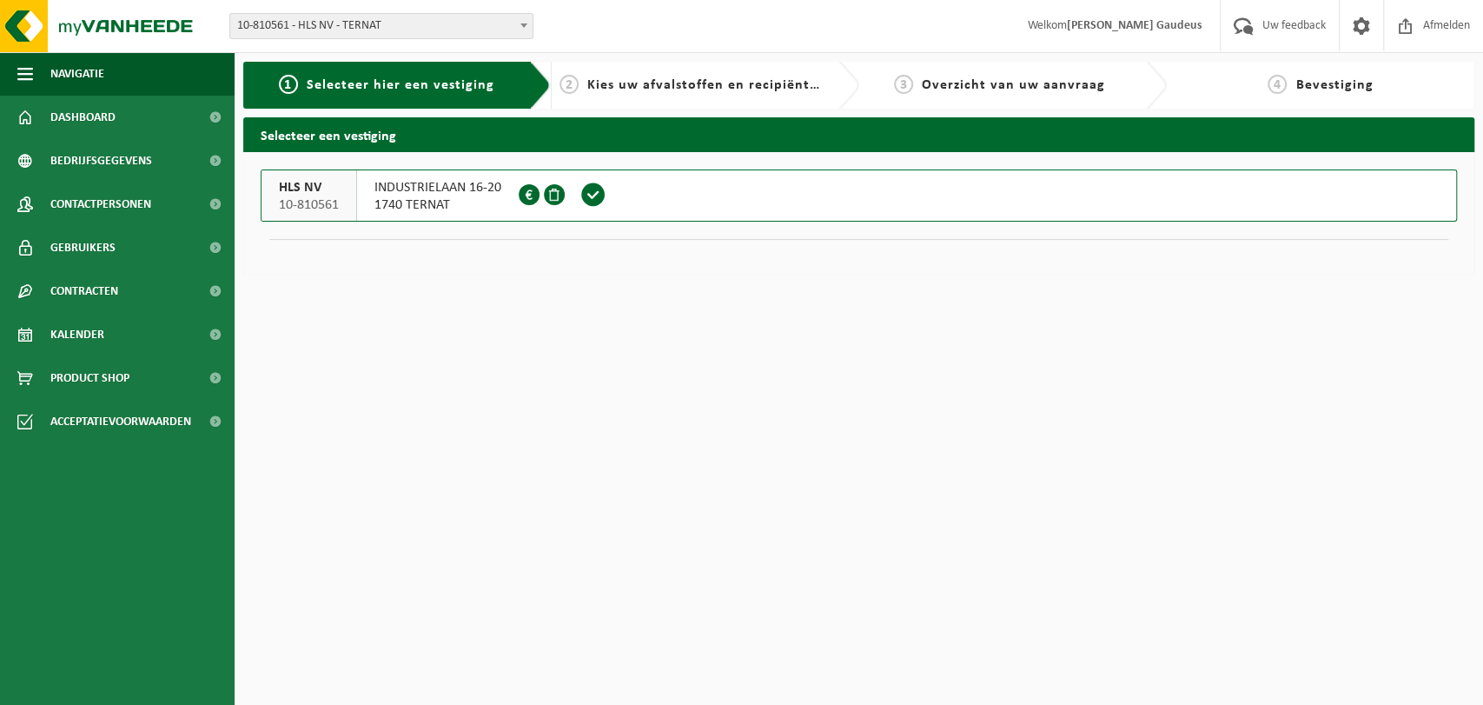
click at [594, 193] on span at bounding box center [593, 195] width 26 height 26
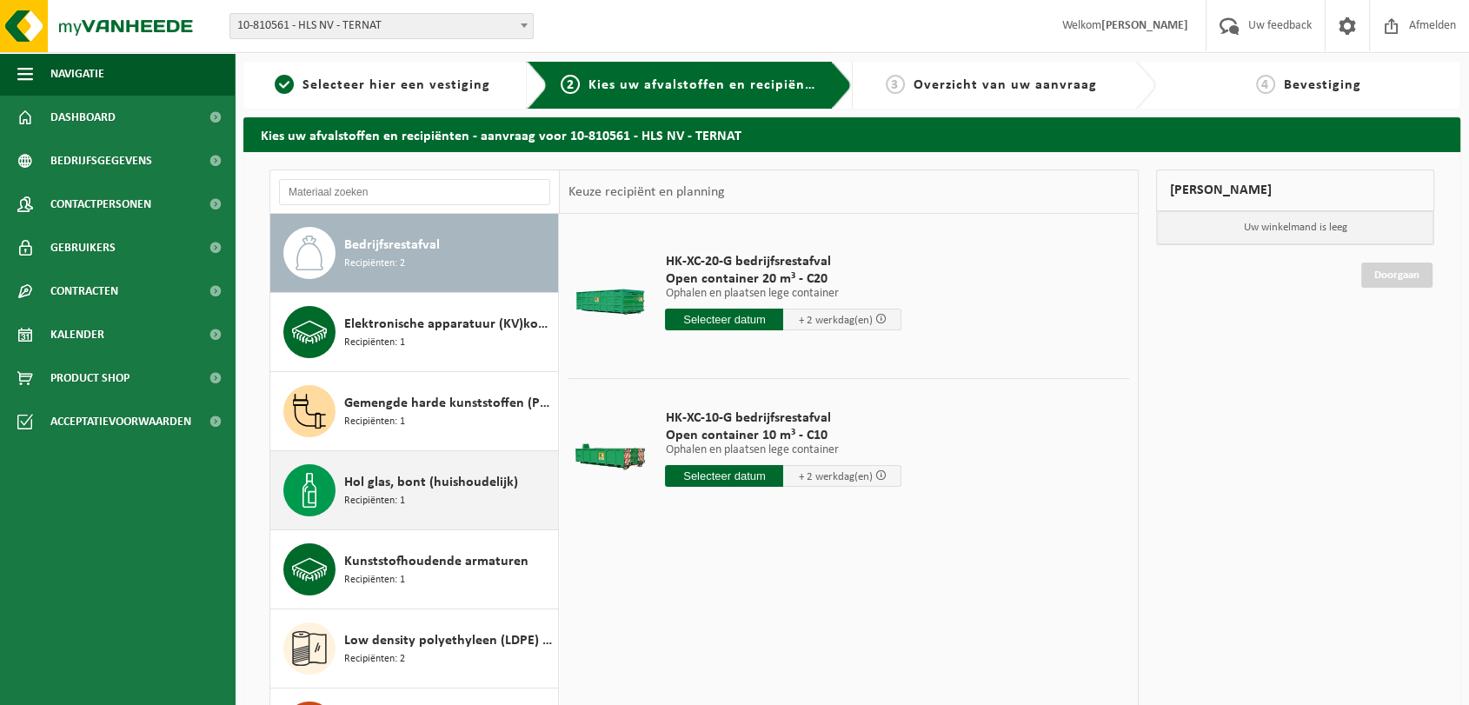
click at [403, 488] on span "Hol glas, bont (huishoudelijk)" at bounding box center [431, 482] width 174 height 21
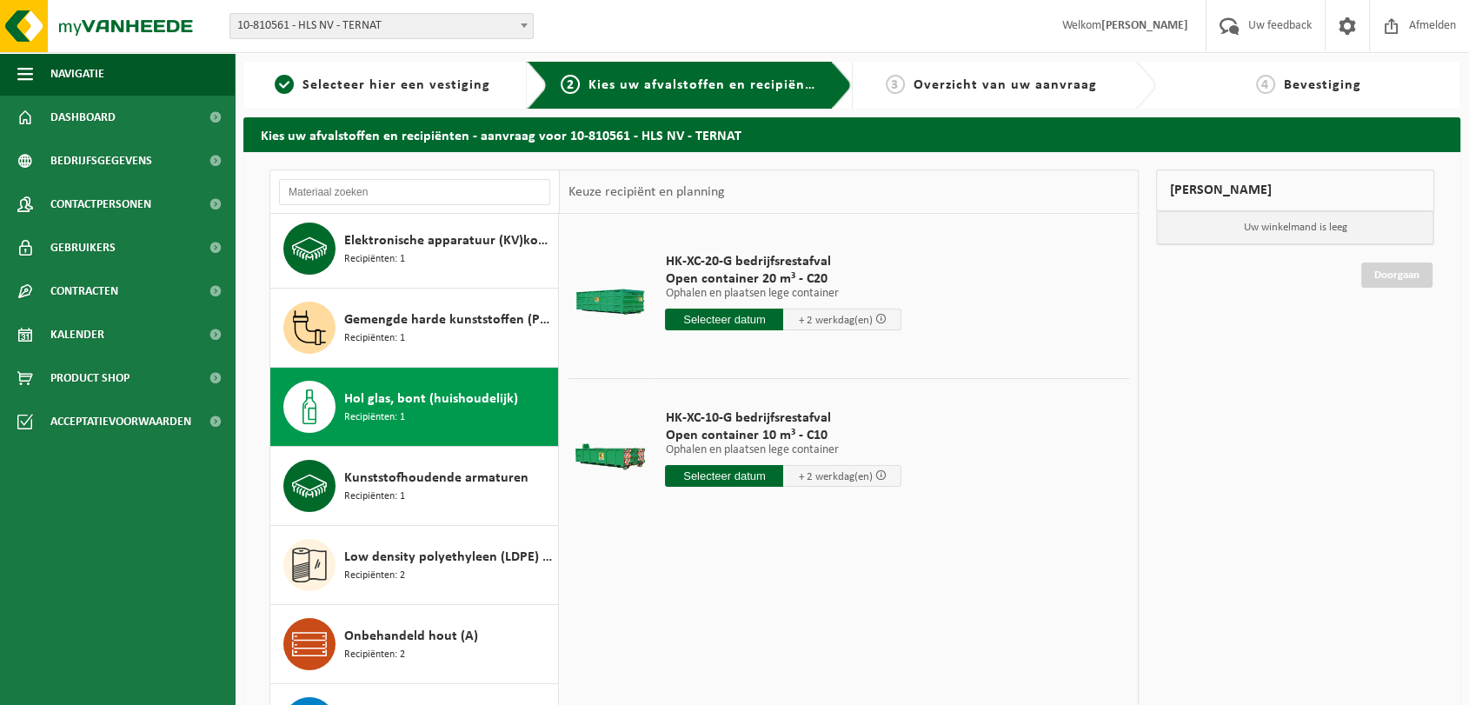
scroll to position [188, 0]
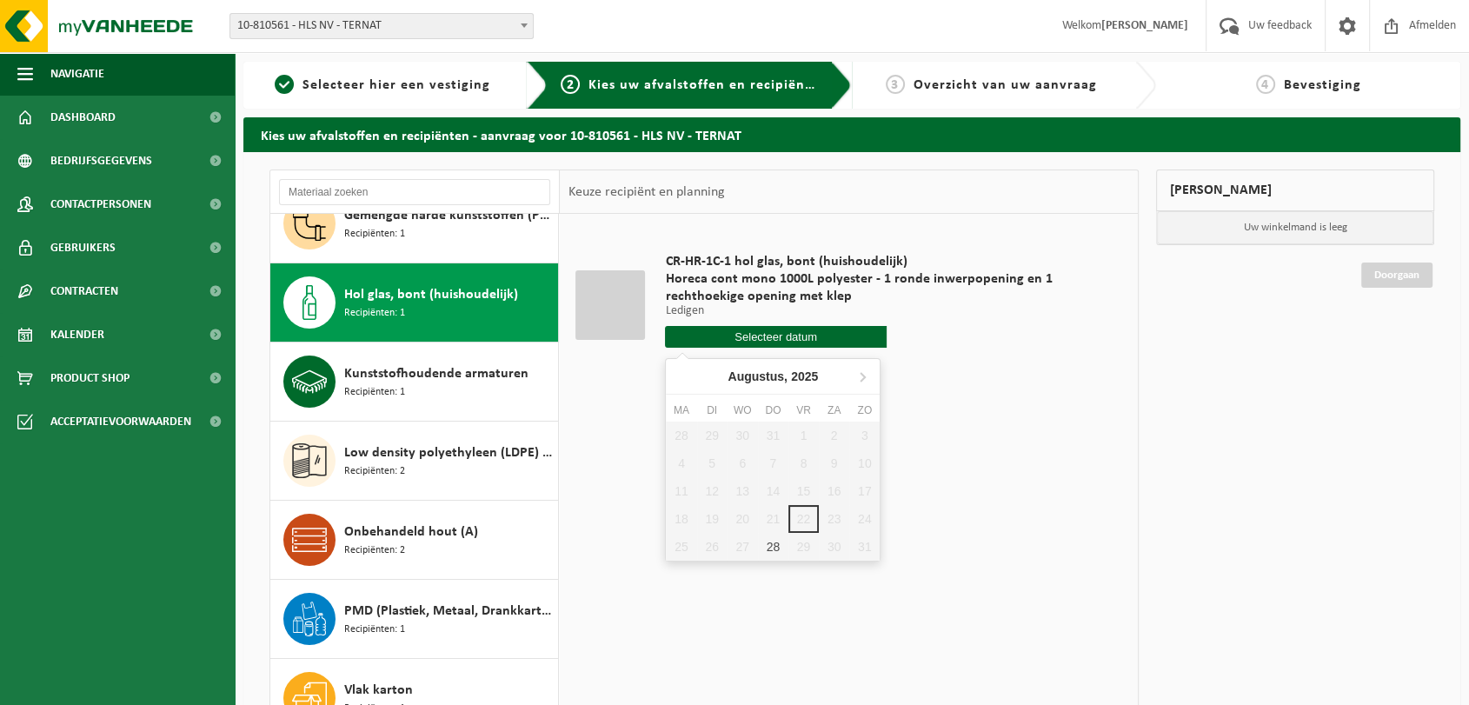
click at [774, 332] on input "text" at bounding box center [775, 337] width 221 height 22
click at [765, 547] on div "28" at bounding box center [773, 547] width 30 height 28
type input "Van [DATE]"
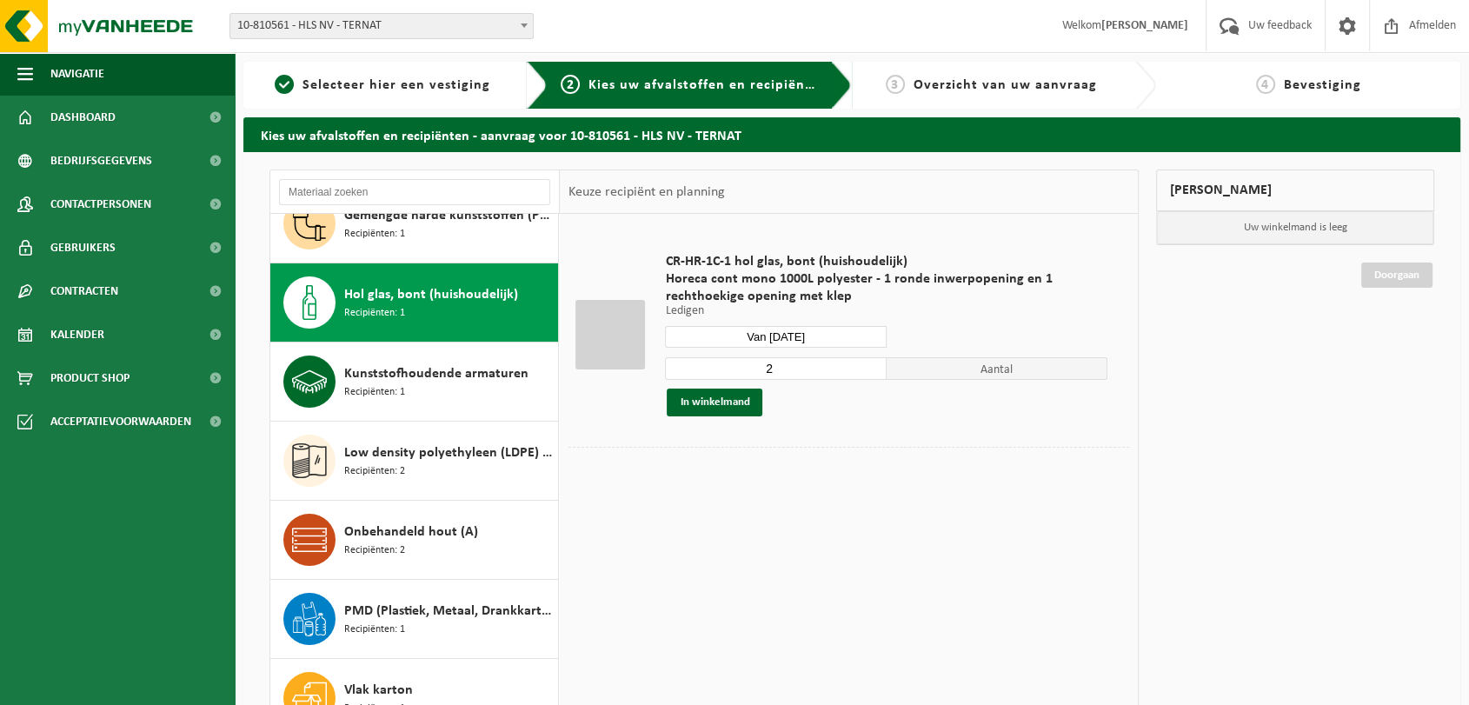
click at [812, 333] on input "Van [DATE]" at bounding box center [775, 337] width 221 height 22
click at [935, 447] on div at bounding box center [848, 460] width 560 height 27
click at [730, 402] on button "In winkelmand" at bounding box center [715, 402] width 96 height 28
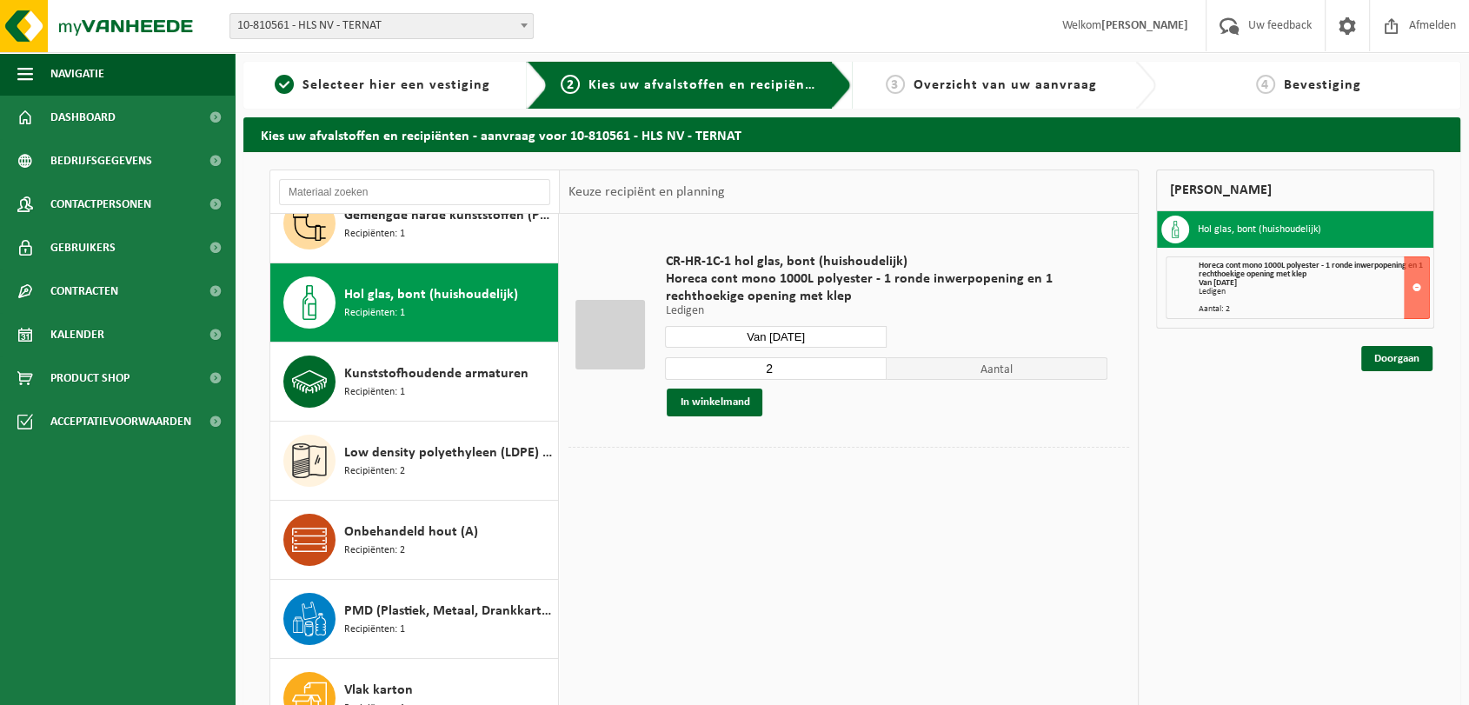
click at [1057, 453] on div at bounding box center [848, 460] width 560 height 27
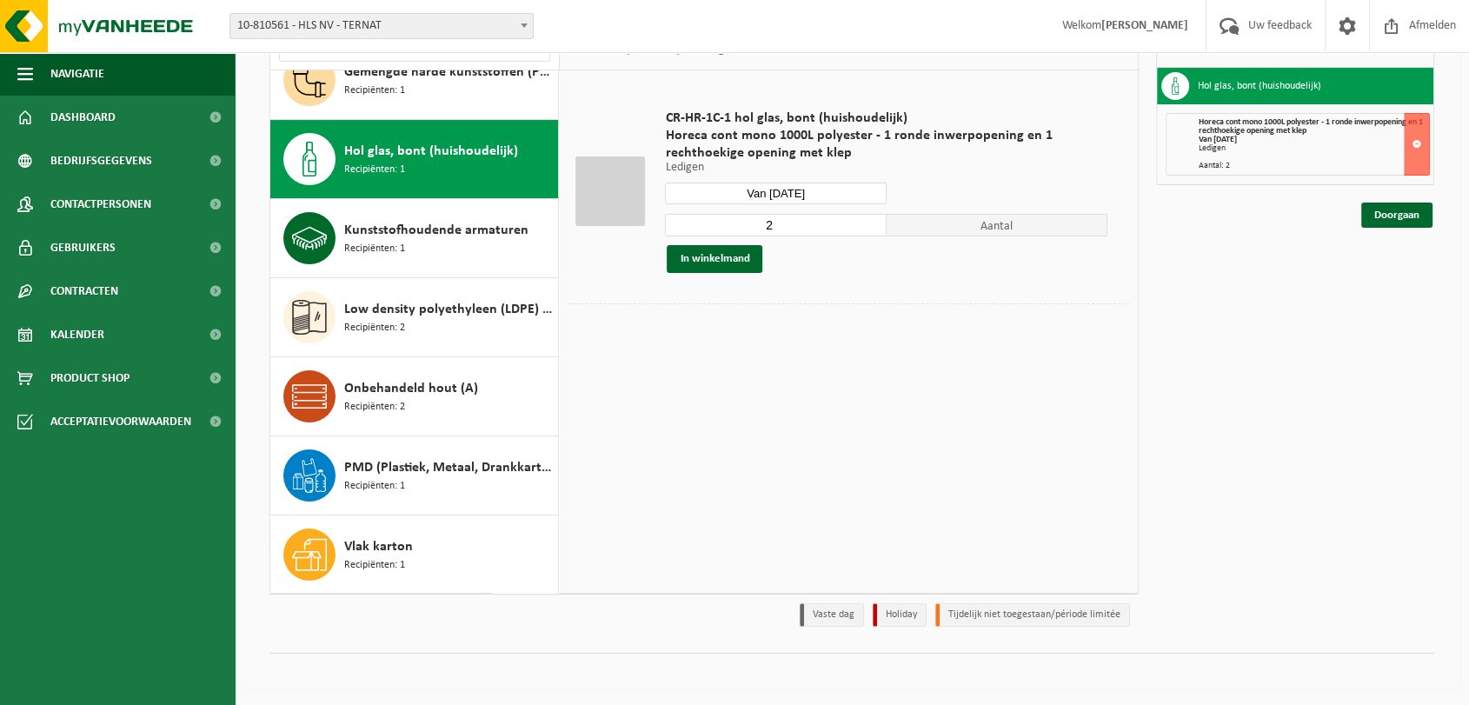
scroll to position [0, 0]
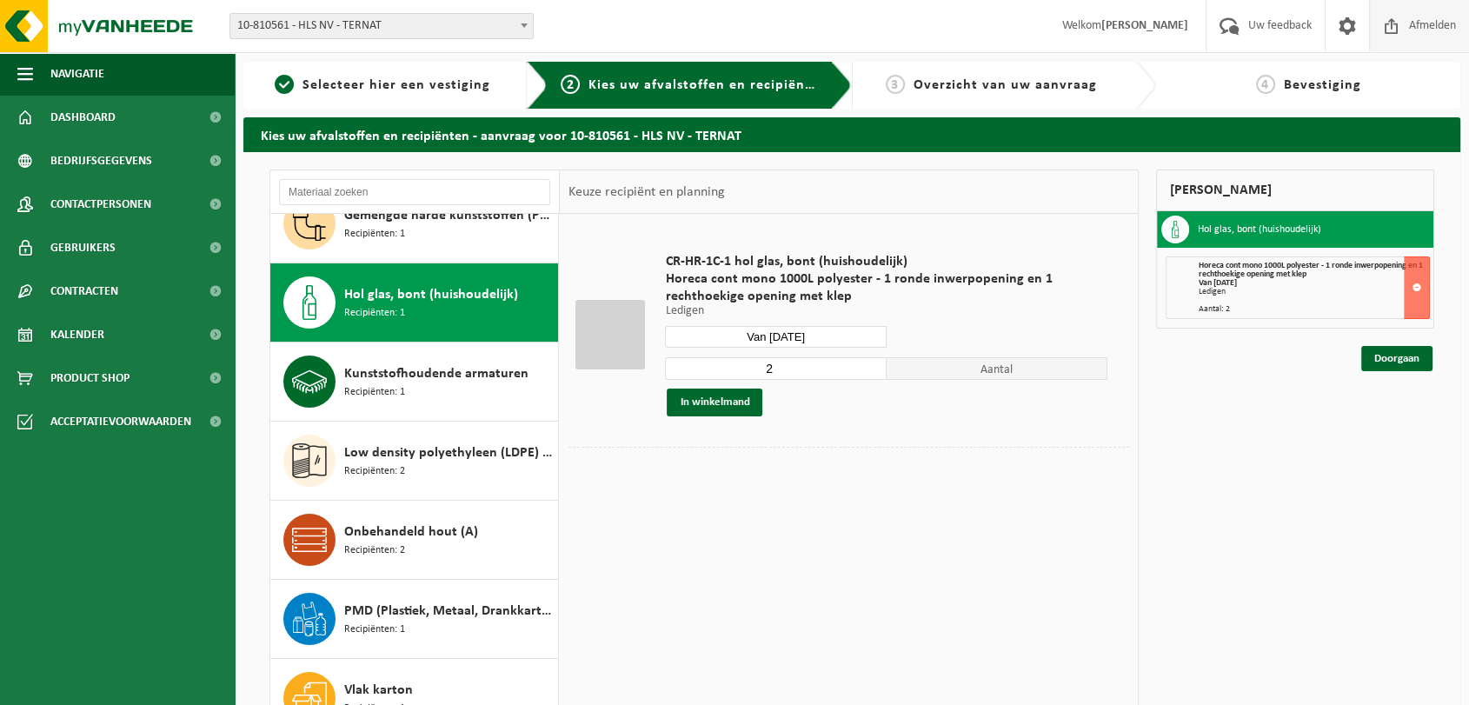
click at [1427, 22] on span "Afmelden" at bounding box center [1432, 25] width 56 height 51
